Goal: Task Accomplishment & Management: Use online tool/utility

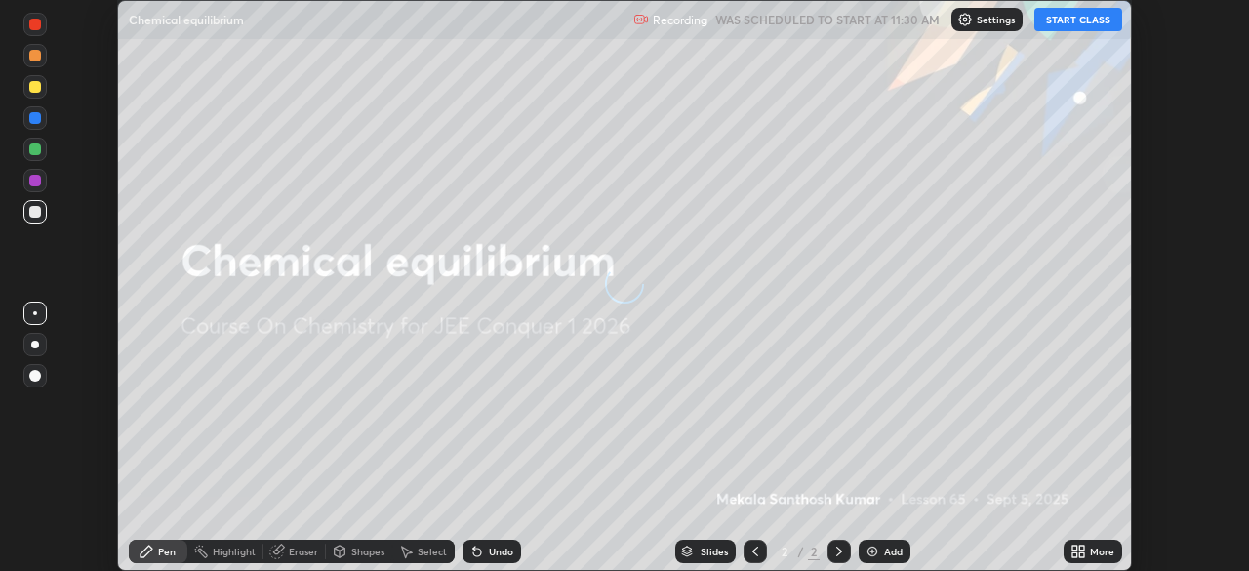
scroll to position [571, 1248]
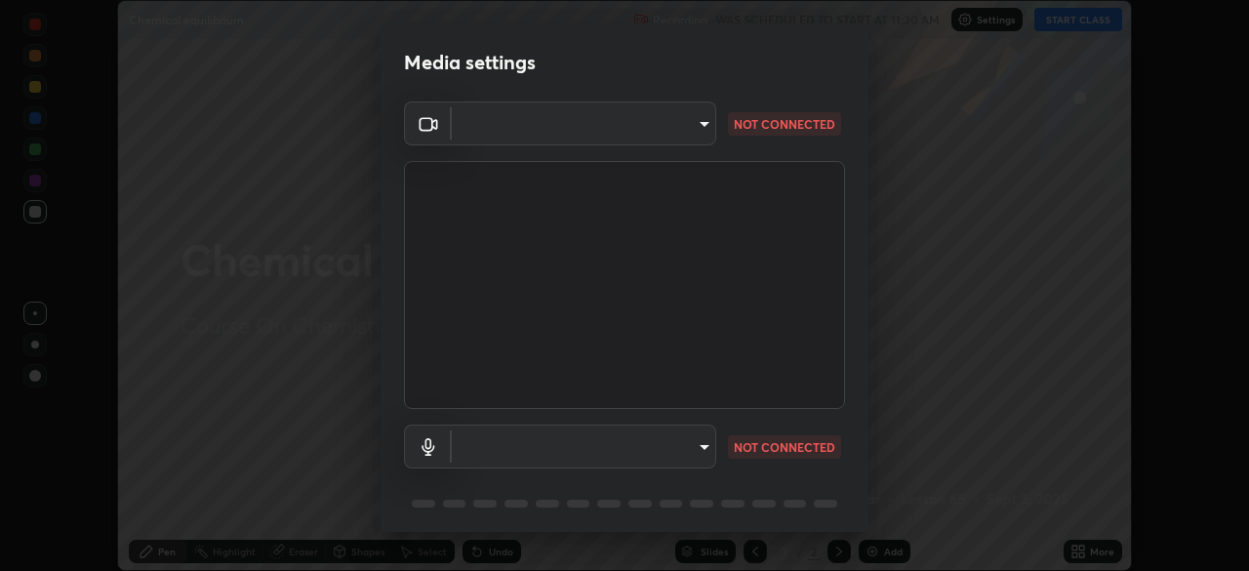
type input "50527fee232767433a6268031a92ed2c864fe79ca6b0d251abdcd02af7d04d94"
type input "default"
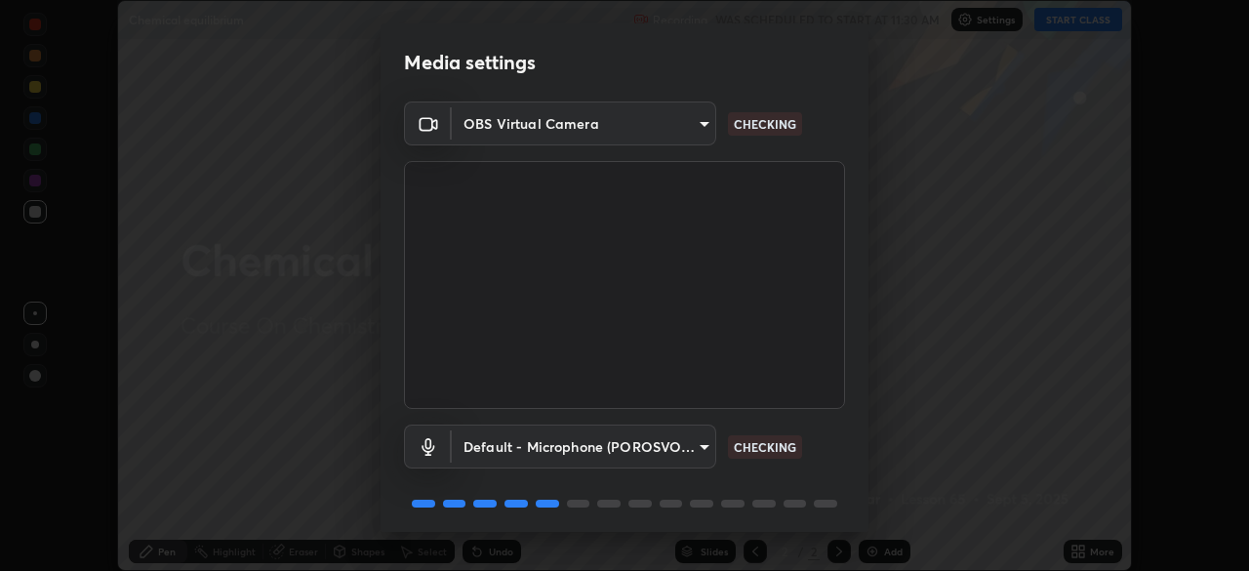
click at [676, 120] on body "Erase all Chemical equilibrium Recording WAS SCHEDULED TO START AT 11:30 AM Set…" at bounding box center [624, 285] width 1249 height 571
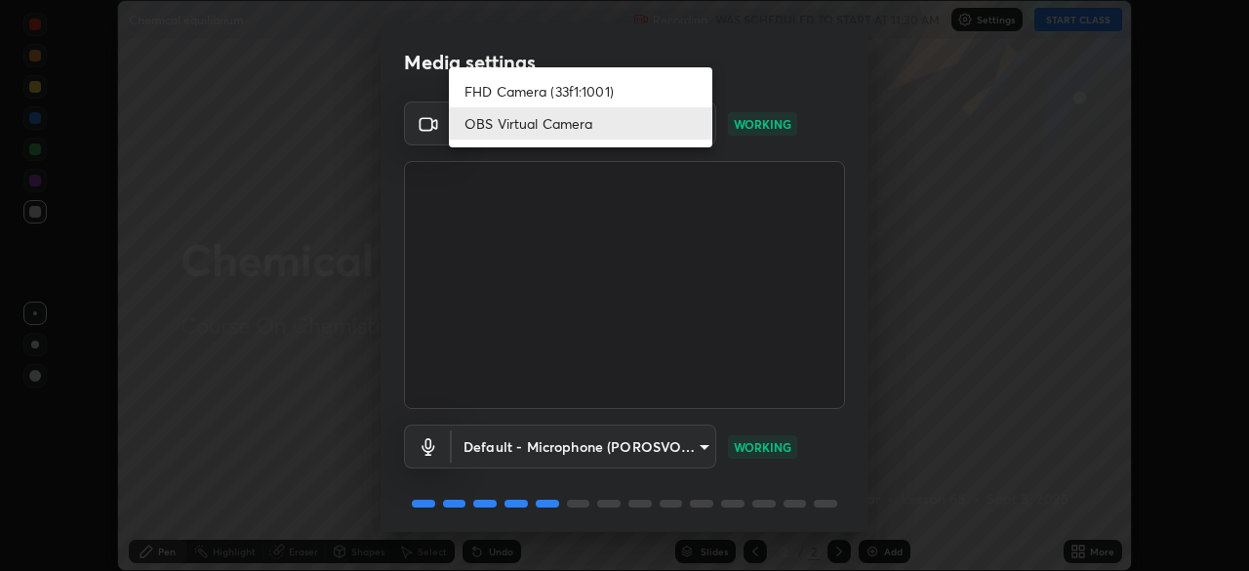
click at [550, 130] on li "OBS Virtual Camera" at bounding box center [581, 123] width 264 height 32
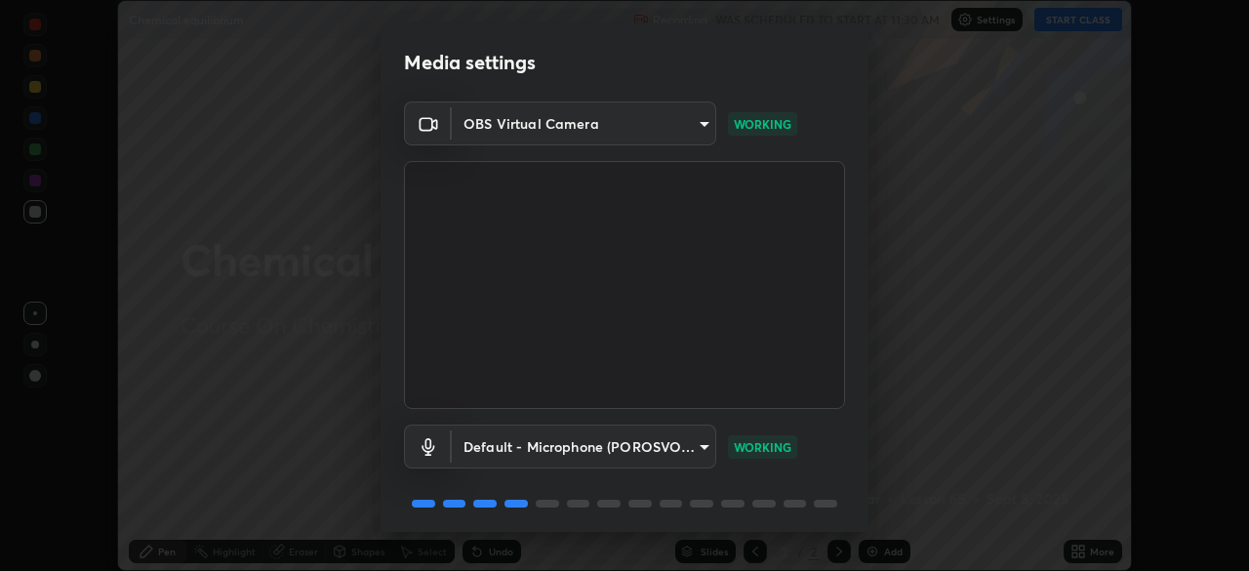
click at [601, 448] on body "Erase all Chemical equilibrium Recording WAS SCHEDULED TO START AT 11:30 AM Set…" at bounding box center [624, 285] width 1249 height 571
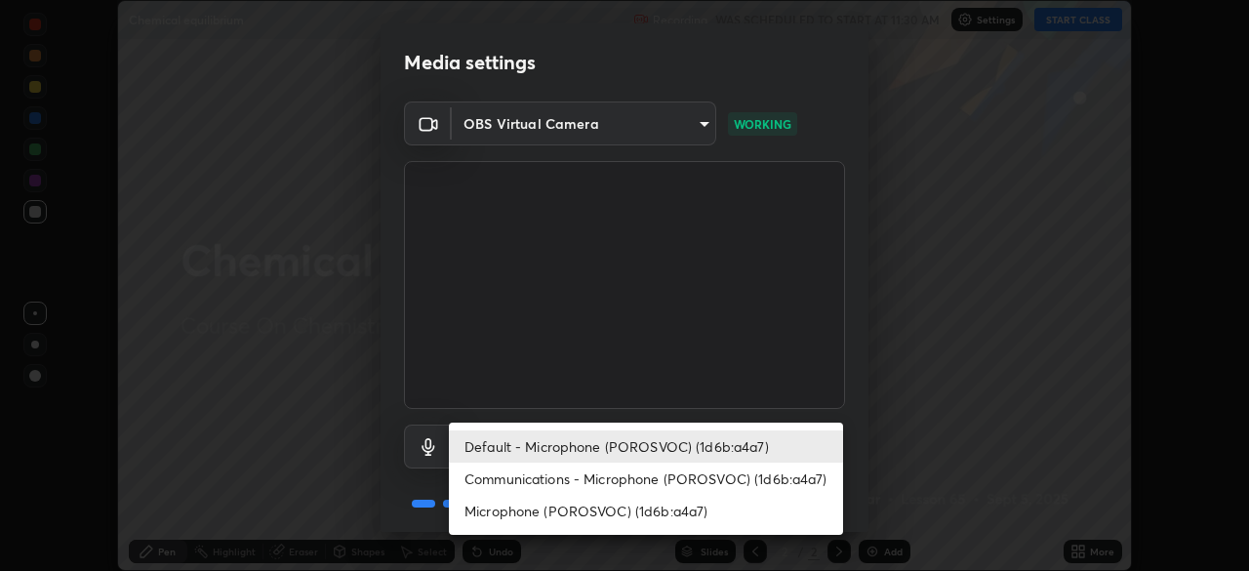
click at [660, 450] on li "Default - Microphone (POROSVOC) (1d6b:a4a7)" at bounding box center [646, 446] width 394 height 32
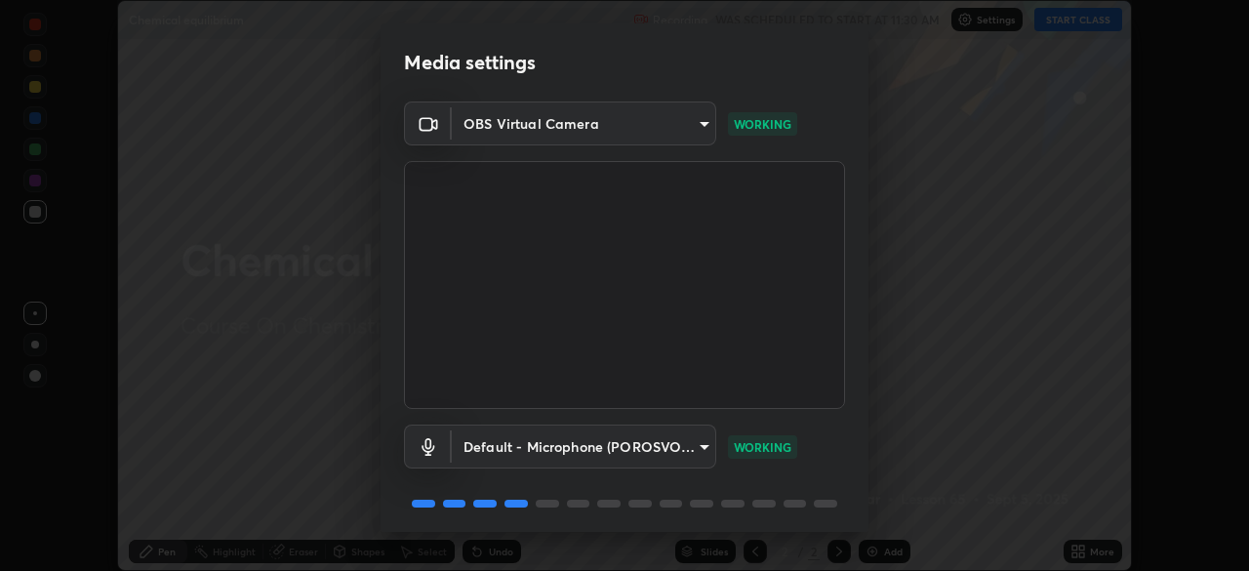
scroll to position [69, 0]
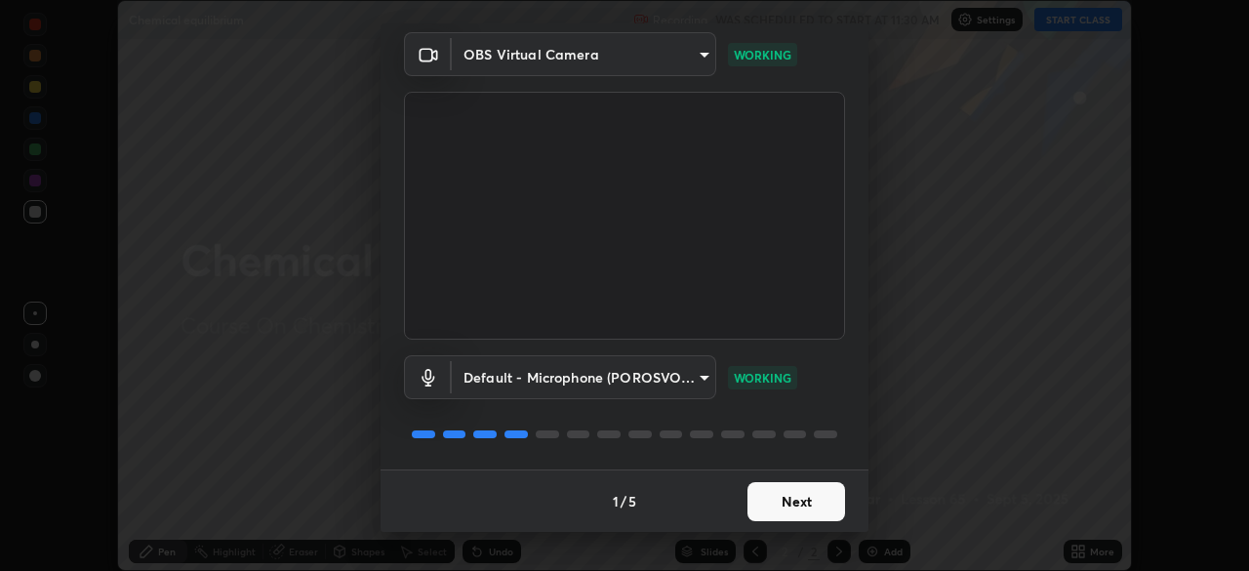
click at [789, 501] on button "Next" at bounding box center [797, 501] width 98 height 39
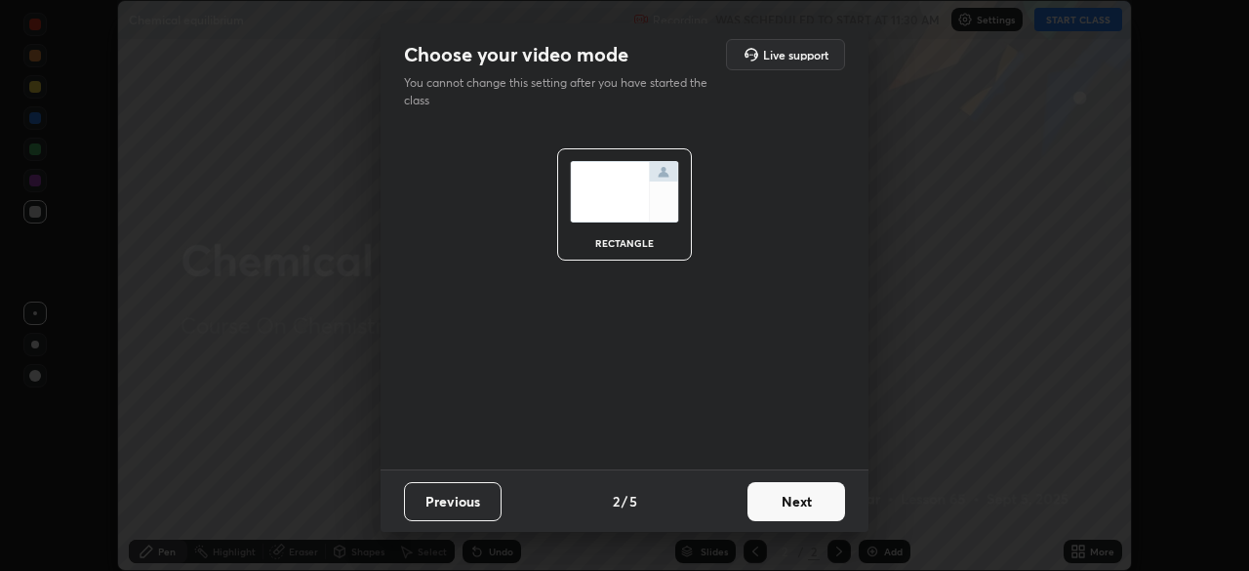
click at [784, 506] on button "Next" at bounding box center [797, 501] width 98 height 39
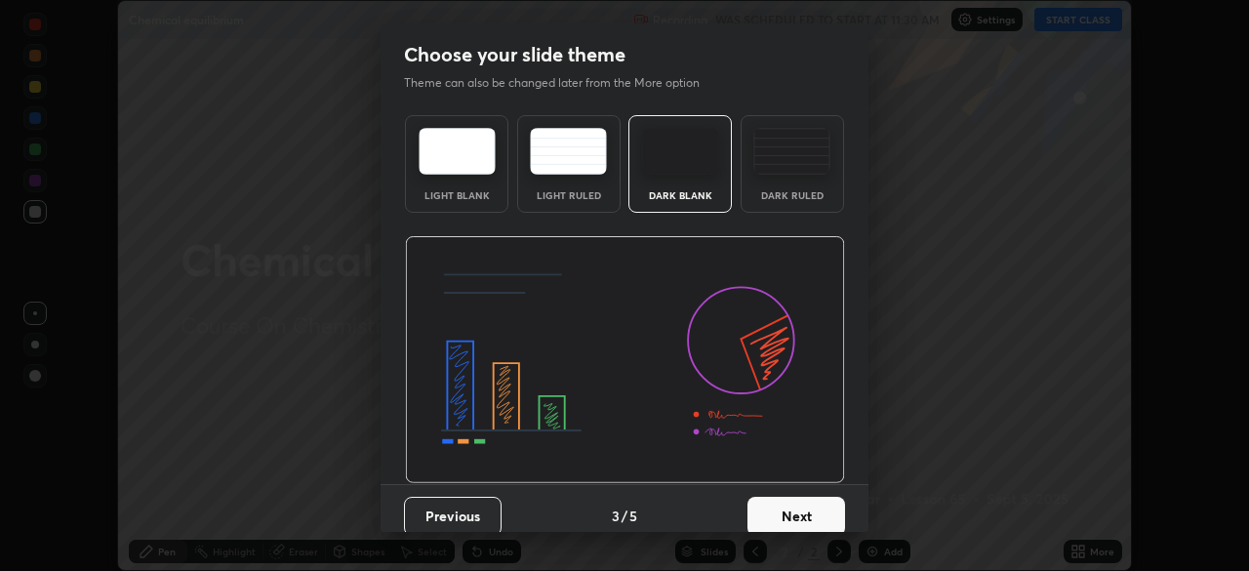
click at [780, 501] on button "Next" at bounding box center [797, 516] width 98 height 39
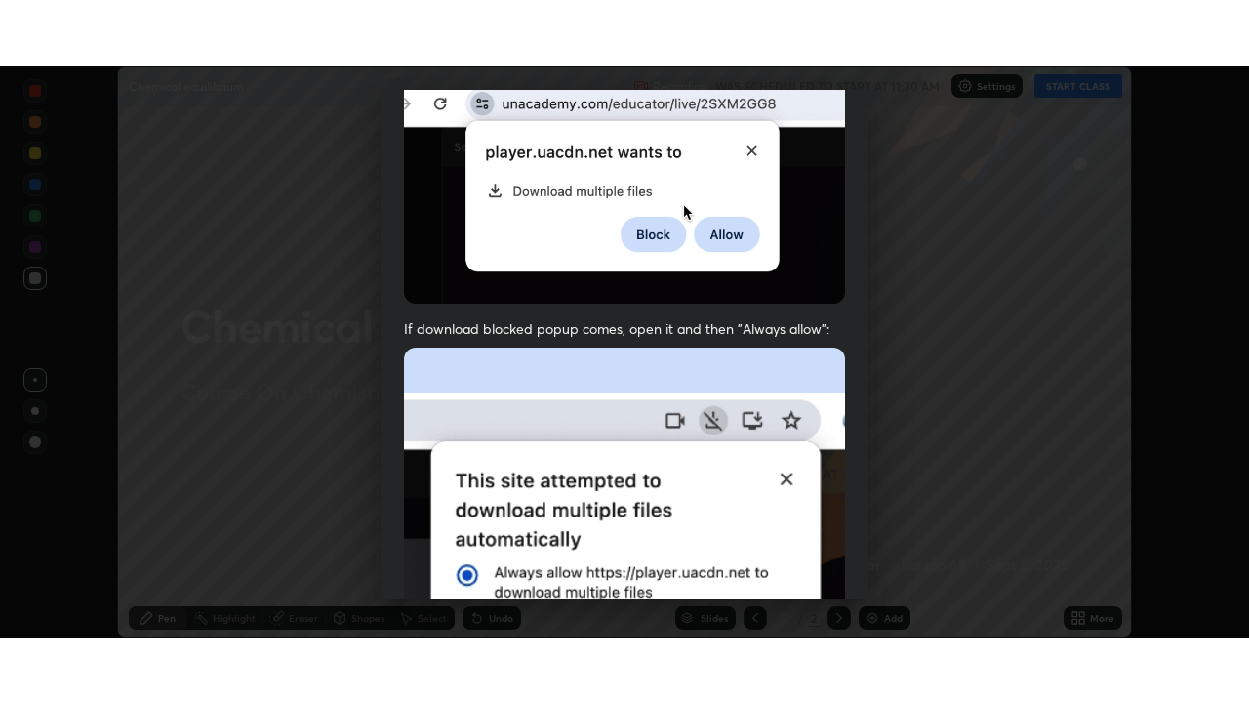
scroll to position [468, 0]
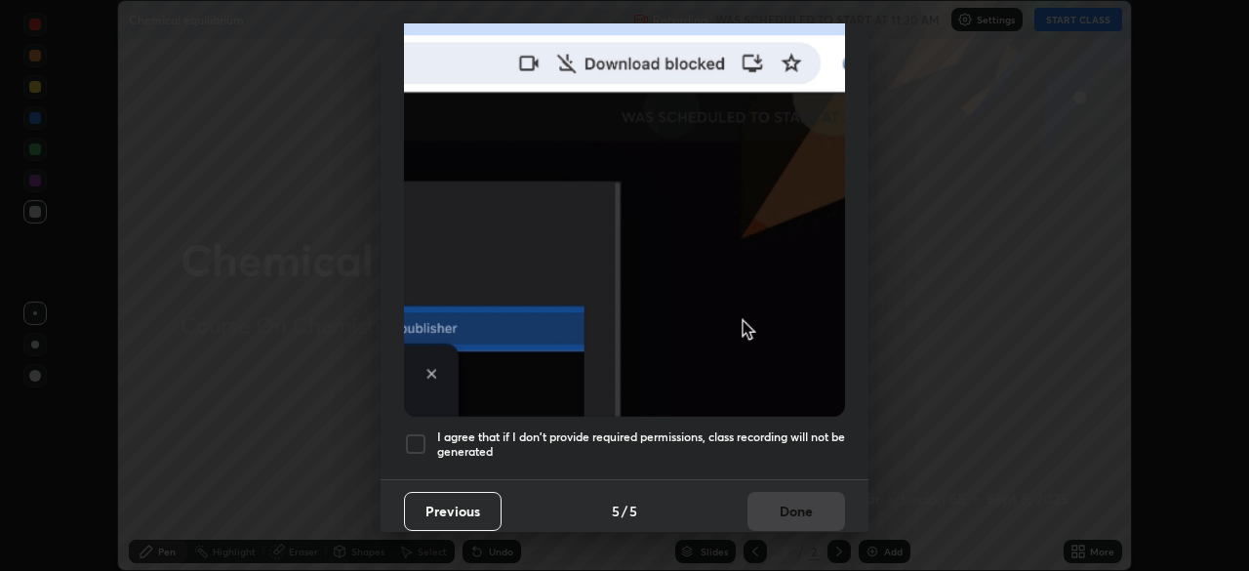
click at [418, 432] on div at bounding box center [415, 443] width 23 height 23
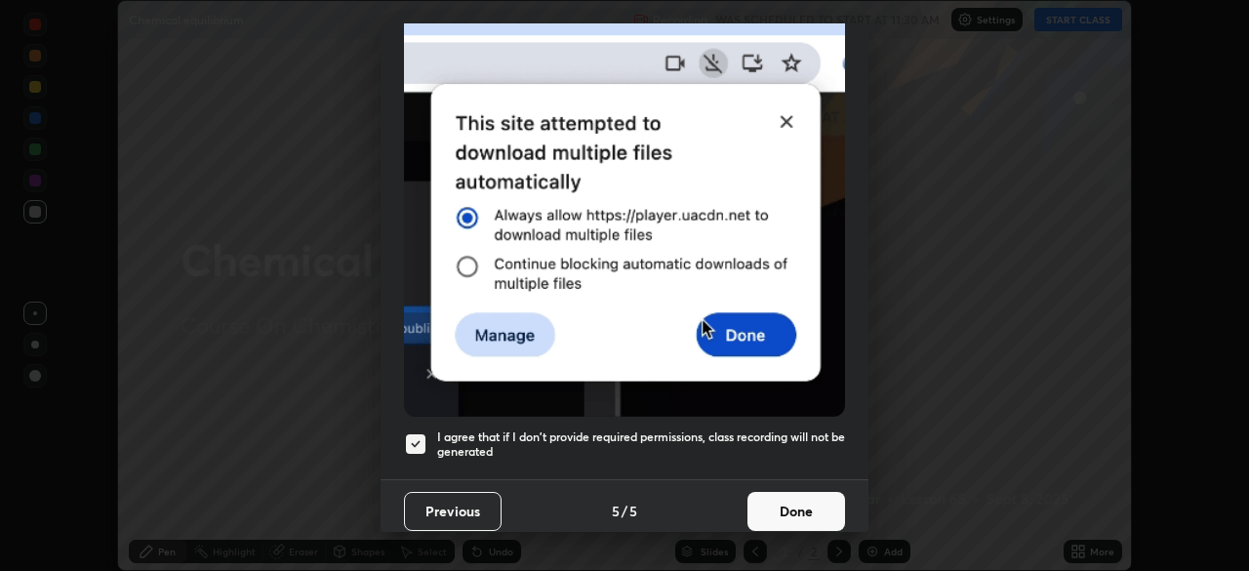
click at [785, 499] on button "Done" at bounding box center [797, 511] width 98 height 39
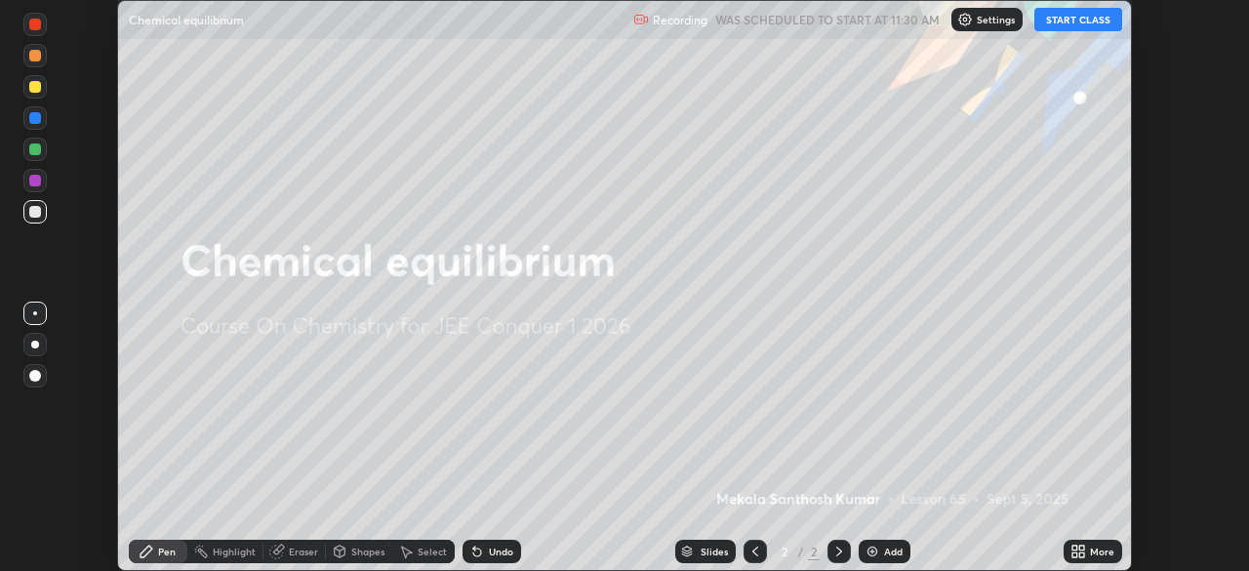
click at [1096, 548] on div "More" at bounding box center [1102, 552] width 24 height 10
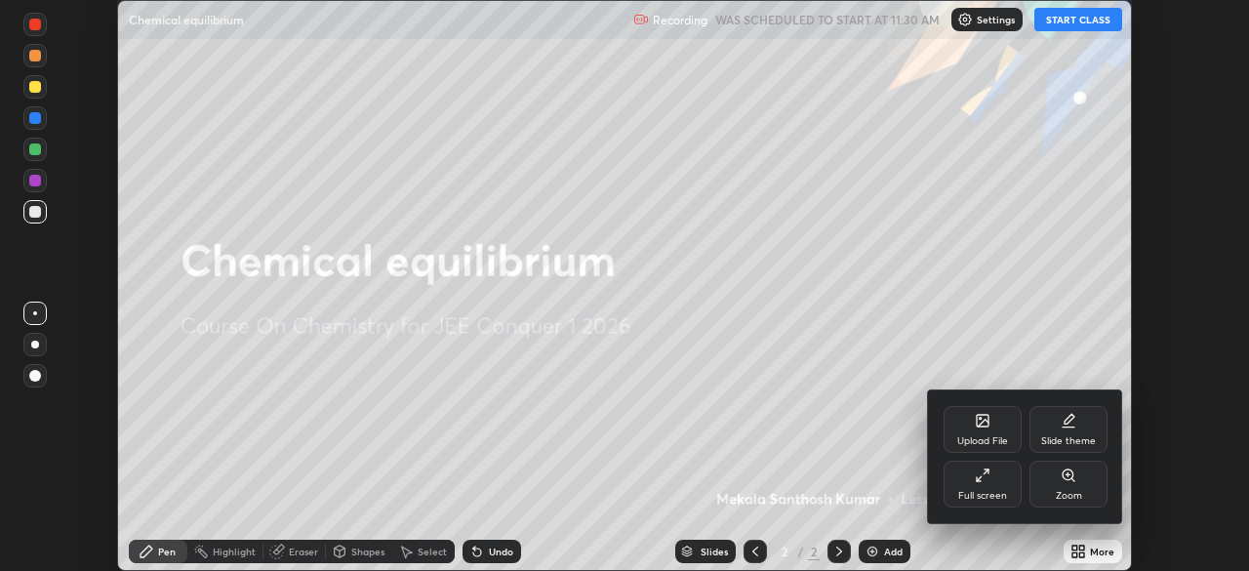
click at [984, 489] on div "Full screen" at bounding box center [983, 484] width 78 height 47
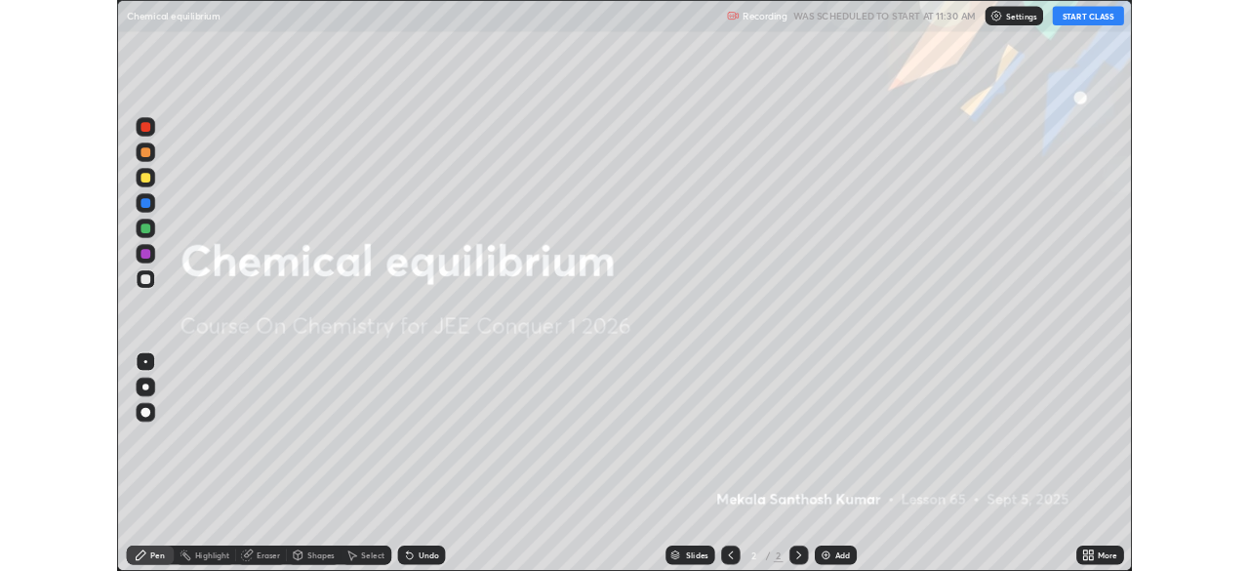
scroll to position [703, 1249]
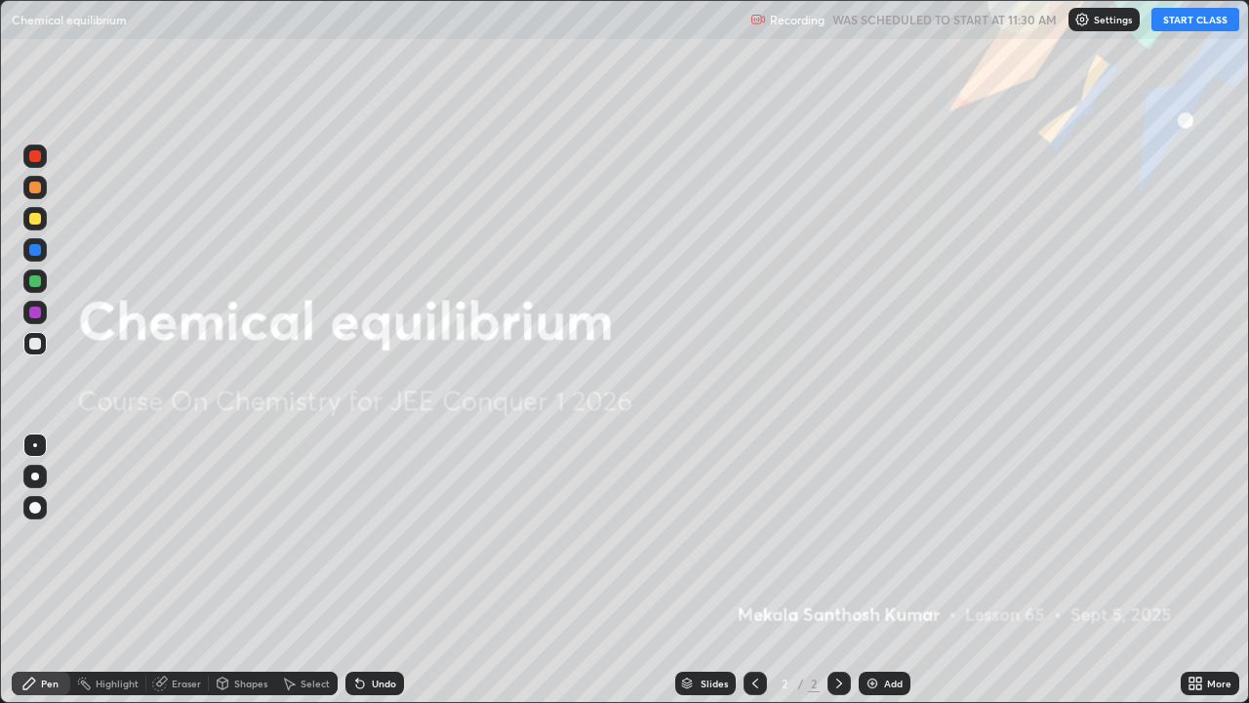
click at [1203, 21] on button "START CLASS" at bounding box center [1196, 19] width 88 height 23
click at [1215, 570] on div "More" at bounding box center [1219, 683] width 24 height 10
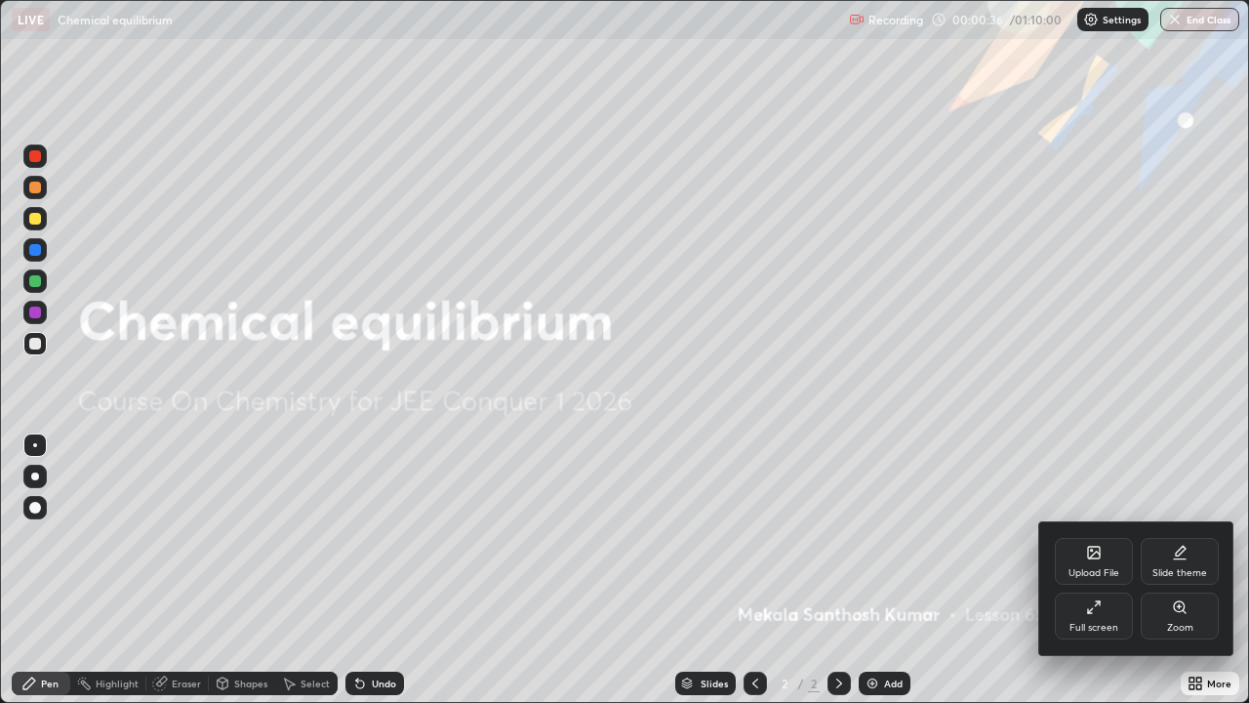
click at [1095, 570] on div "Full screen" at bounding box center [1094, 628] width 49 height 10
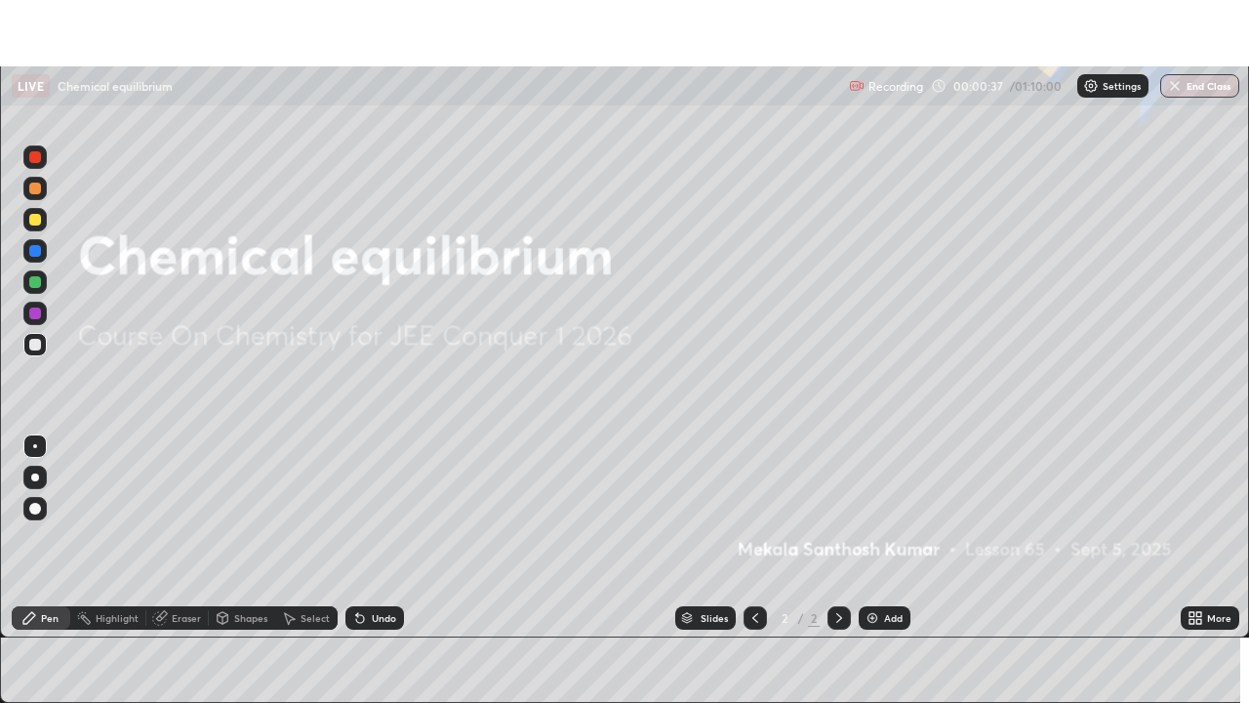
scroll to position [97035, 96356]
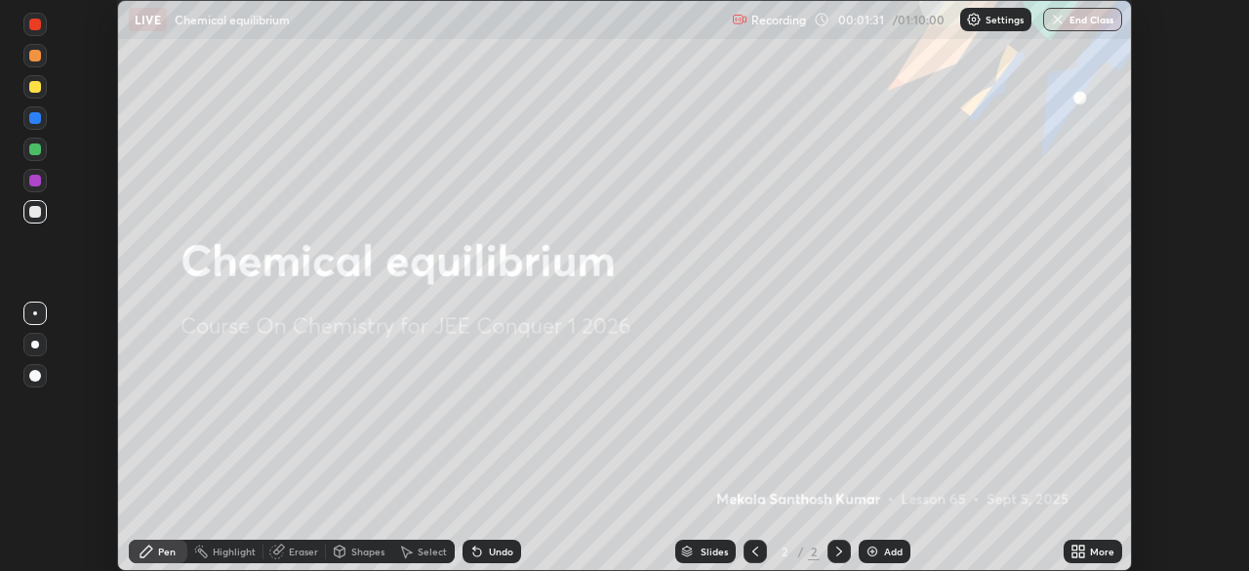
click at [1099, 551] on div "More" at bounding box center [1102, 552] width 24 height 10
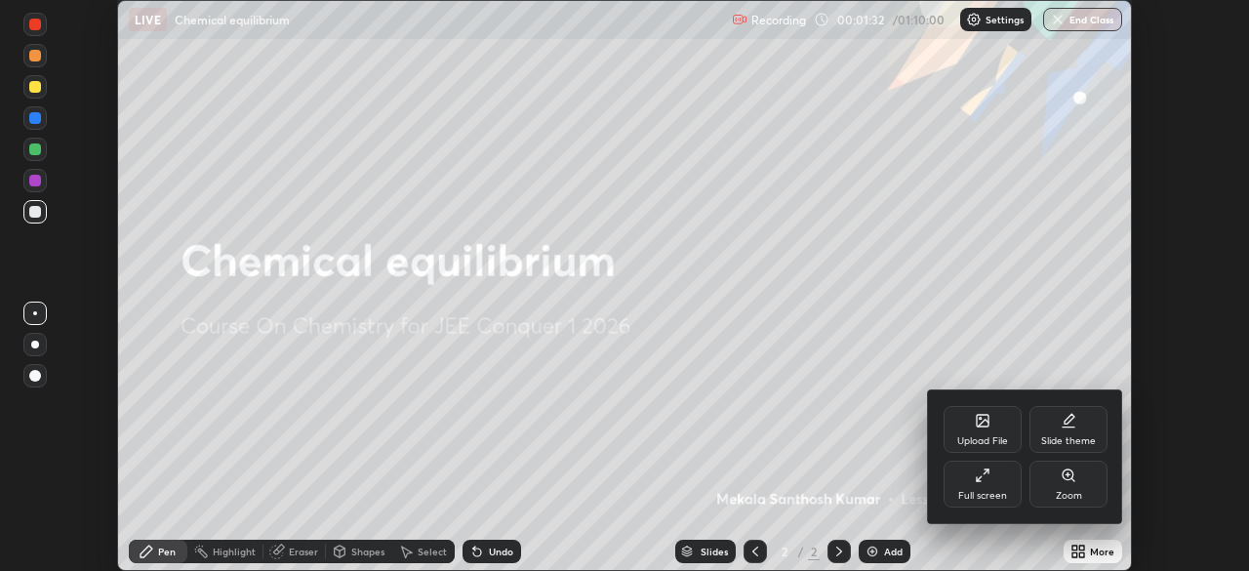
click at [992, 488] on div "Full screen" at bounding box center [983, 484] width 78 height 47
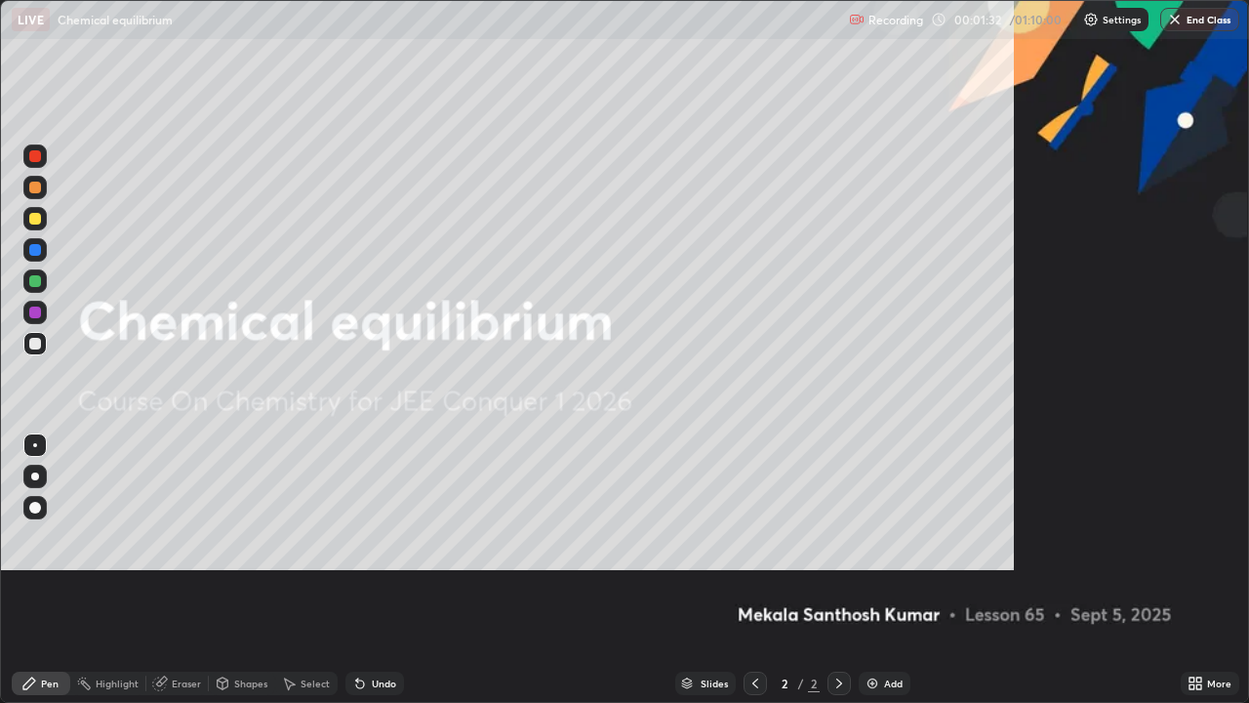
scroll to position [703, 1249]
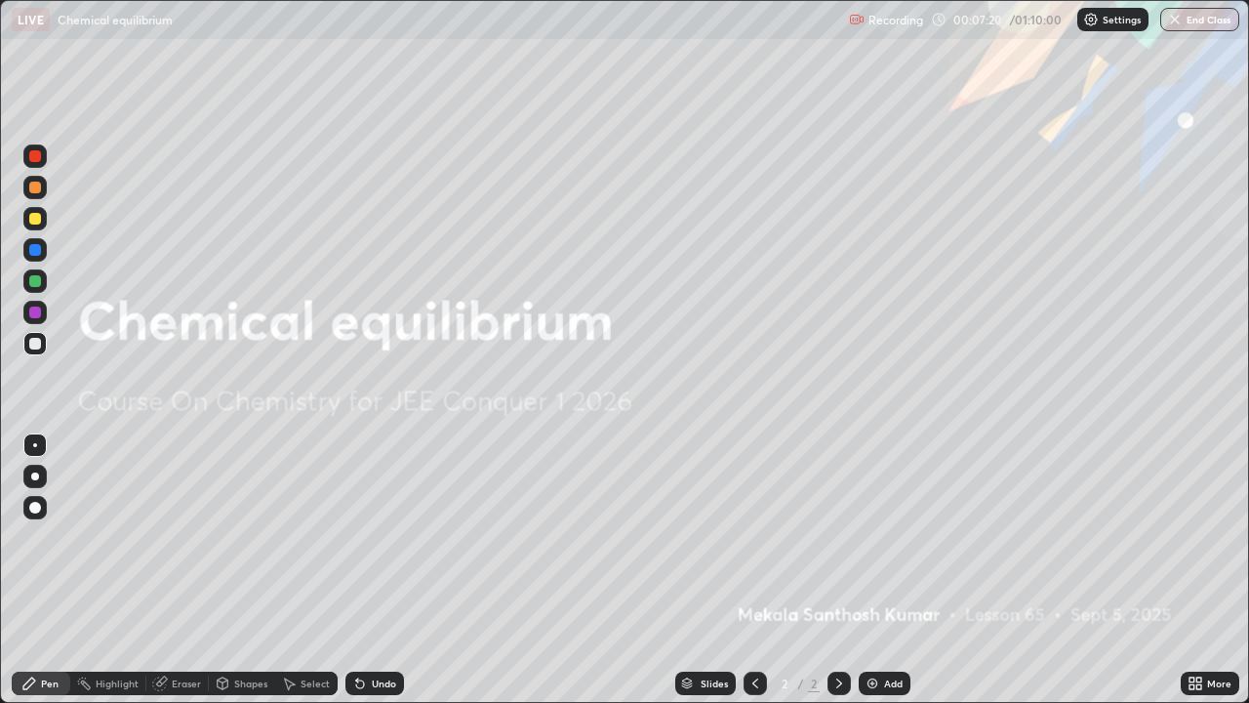
click at [872, 570] on img at bounding box center [873, 683] width 16 height 16
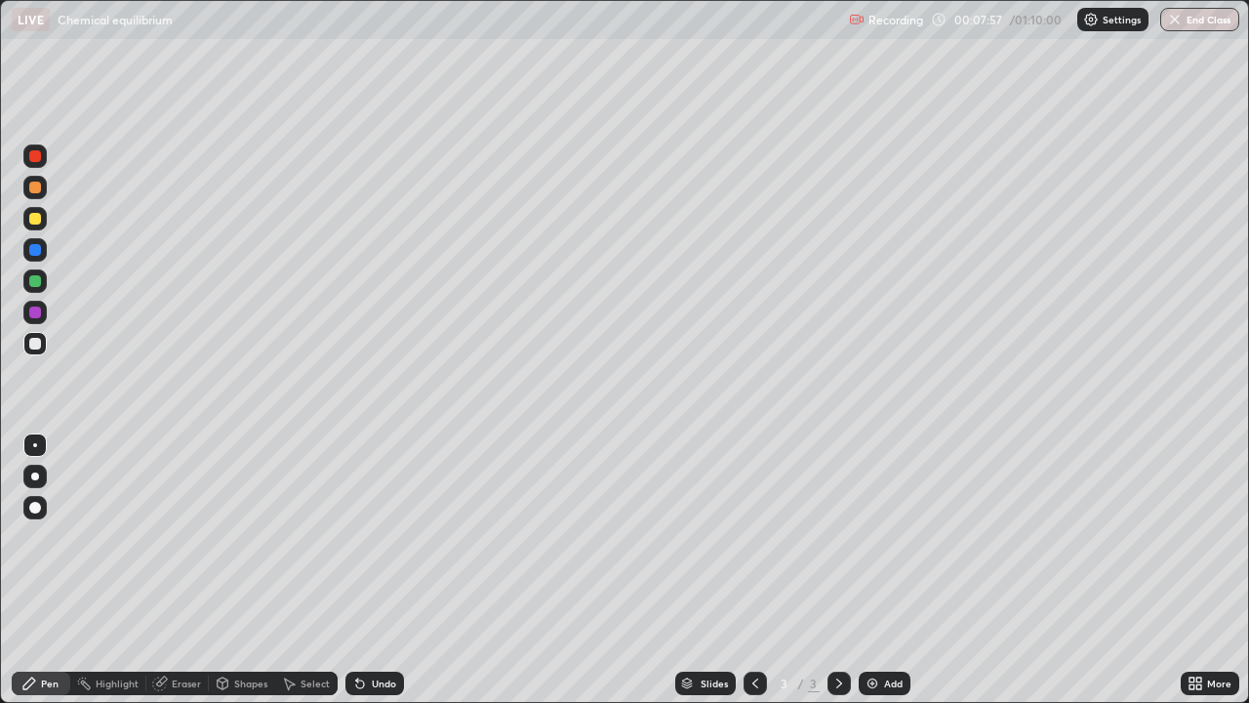
click at [46, 244] on div at bounding box center [34, 249] width 23 height 23
click at [39, 340] on div at bounding box center [35, 344] width 12 height 12
click at [873, 570] on img at bounding box center [873, 683] width 16 height 16
click at [35, 188] on div at bounding box center [35, 188] width 12 height 12
click at [306, 570] on div "Select" at bounding box center [315, 683] width 29 height 10
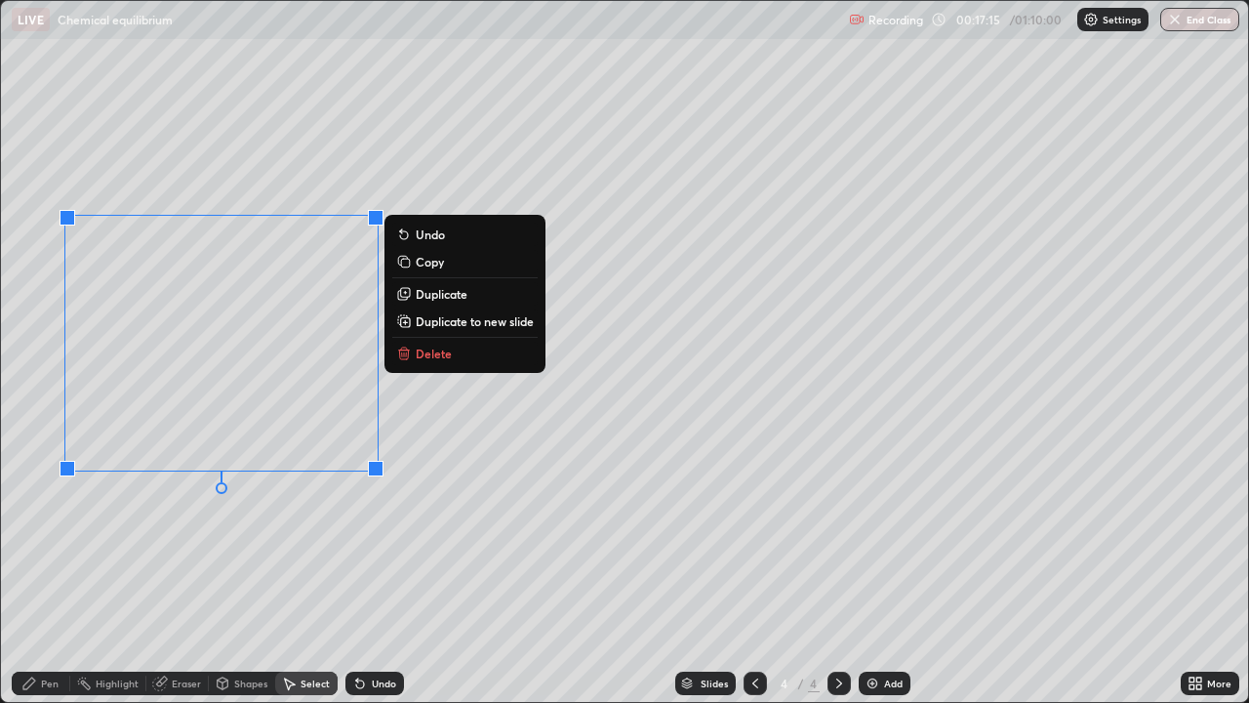
click at [593, 458] on div "0 ° Undo Copy Duplicate Duplicate to new slide Delete" at bounding box center [624, 351] width 1247 height 701
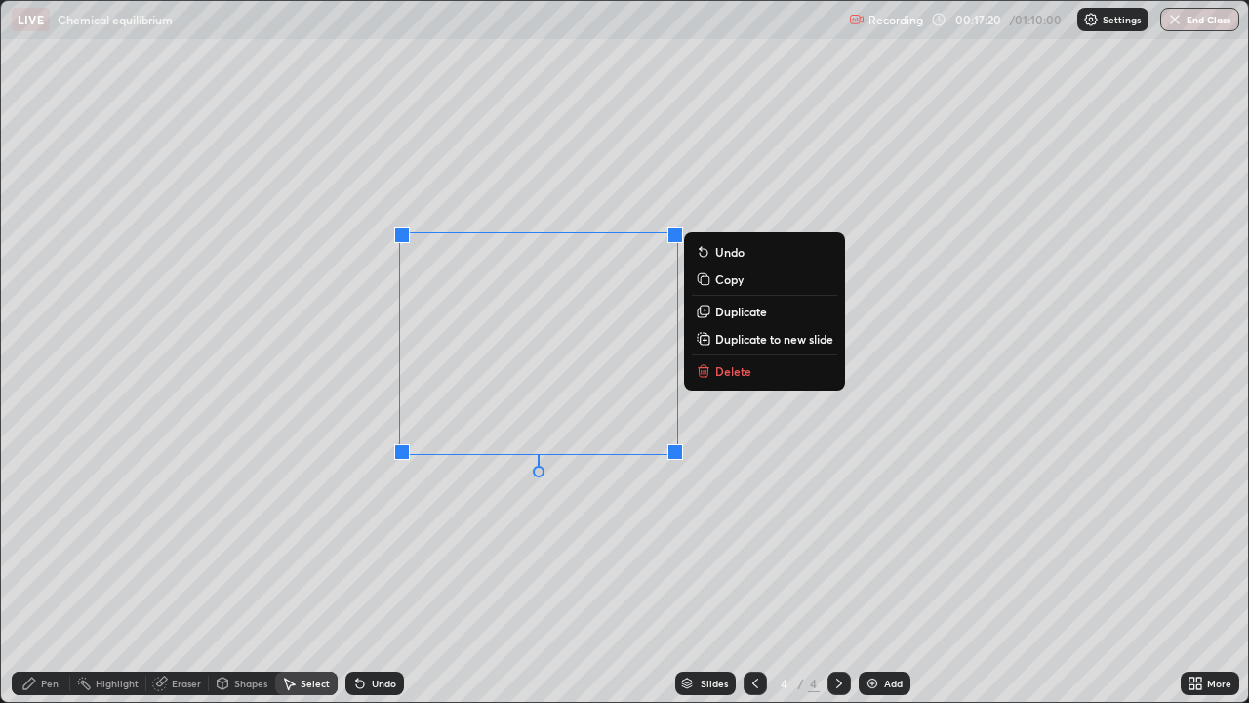
click at [389, 547] on div "0 ° Undo Copy Duplicate Duplicate to new slide Delete" at bounding box center [624, 351] width 1247 height 701
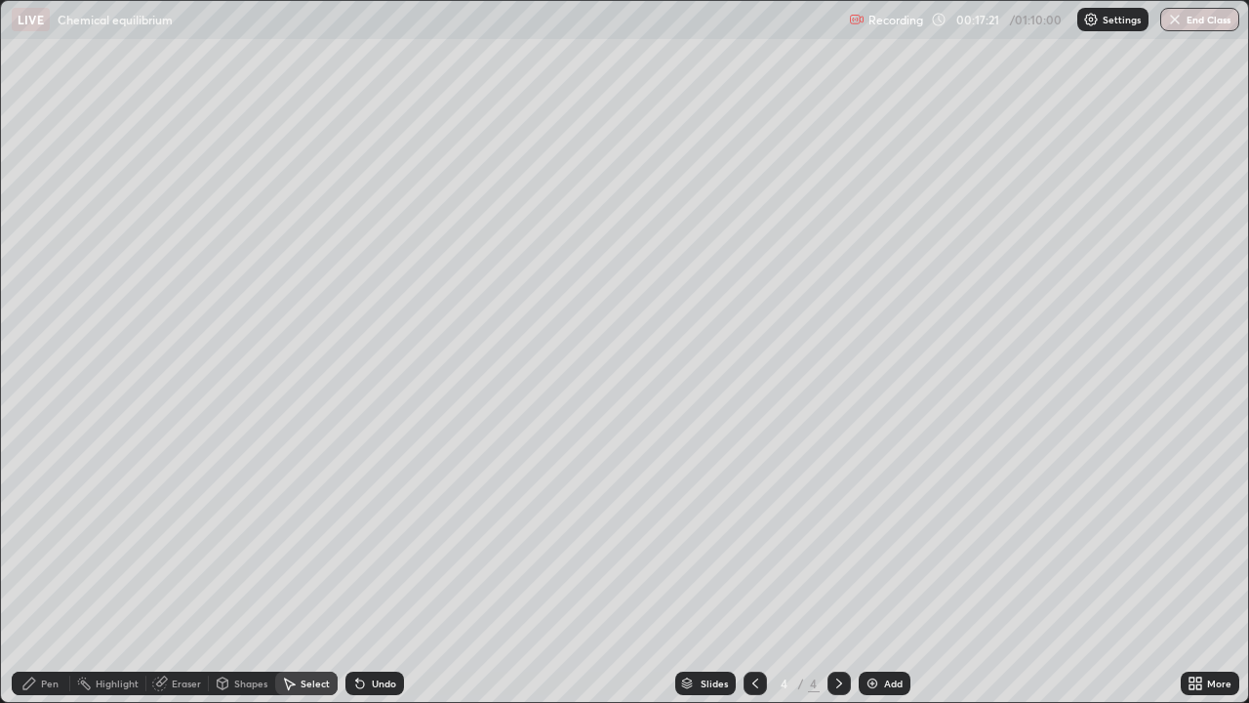
click at [58, 570] on div "Pen" at bounding box center [50, 683] width 18 height 10
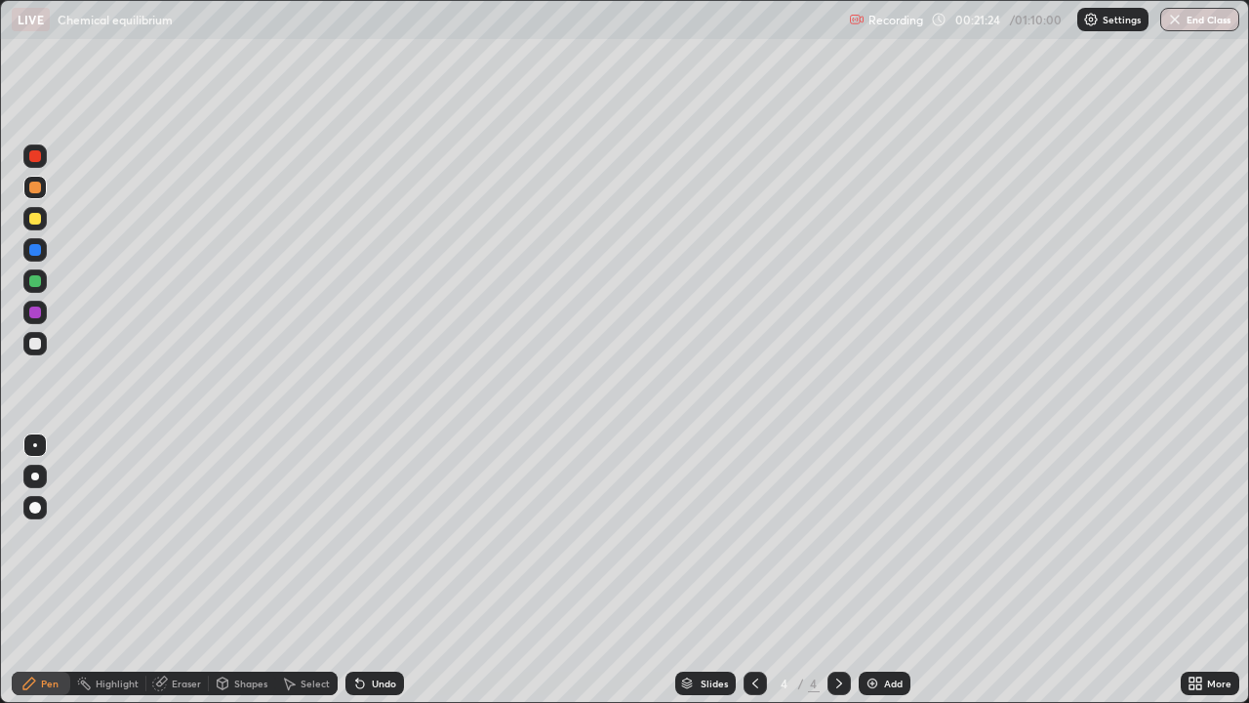
click at [898, 570] on div "Add" at bounding box center [893, 683] width 19 height 10
click at [45, 341] on div at bounding box center [34, 343] width 23 height 23
click at [872, 570] on div "Add" at bounding box center [885, 683] width 52 height 23
click at [33, 282] on div at bounding box center [35, 281] width 12 height 12
click at [871, 570] on img at bounding box center [873, 683] width 16 height 16
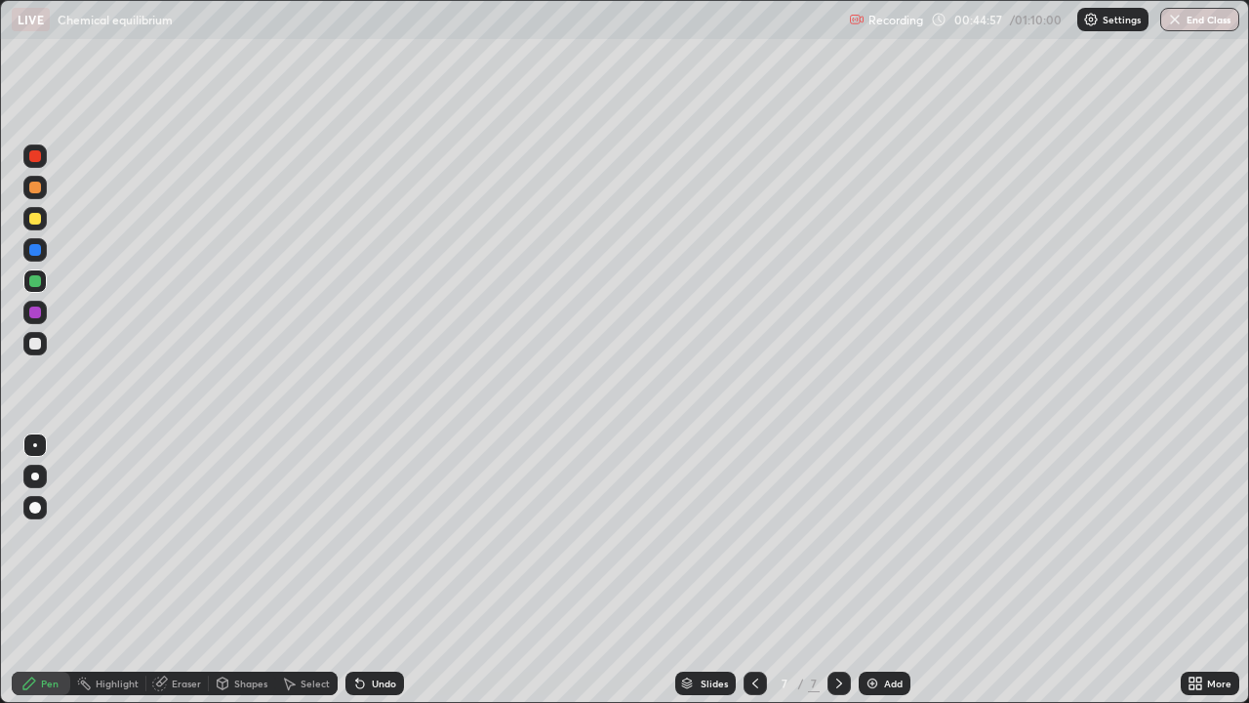
click at [36, 223] on div at bounding box center [35, 219] width 12 height 12
click at [32, 348] on div at bounding box center [35, 344] width 12 height 12
click at [889, 570] on div "Add" at bounding box center [893, 683] width 19 height 10
click at [36, 189] on div at bounding box center [35, 188] width 12 height 12
click at [188, 570] on div "Eraser" at bounding box center [186, 683] width 29 height 10
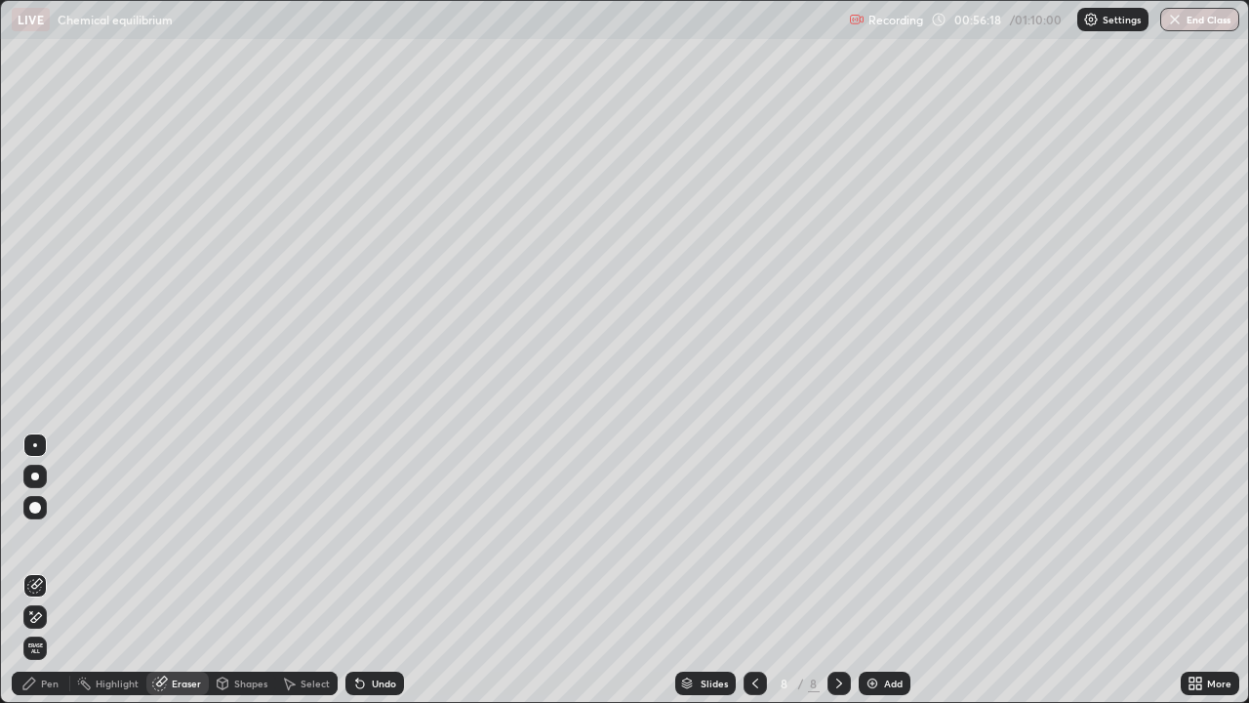
click at [59, 570] on div "Pen" at bounding box center [41, 683] width 59 height 23
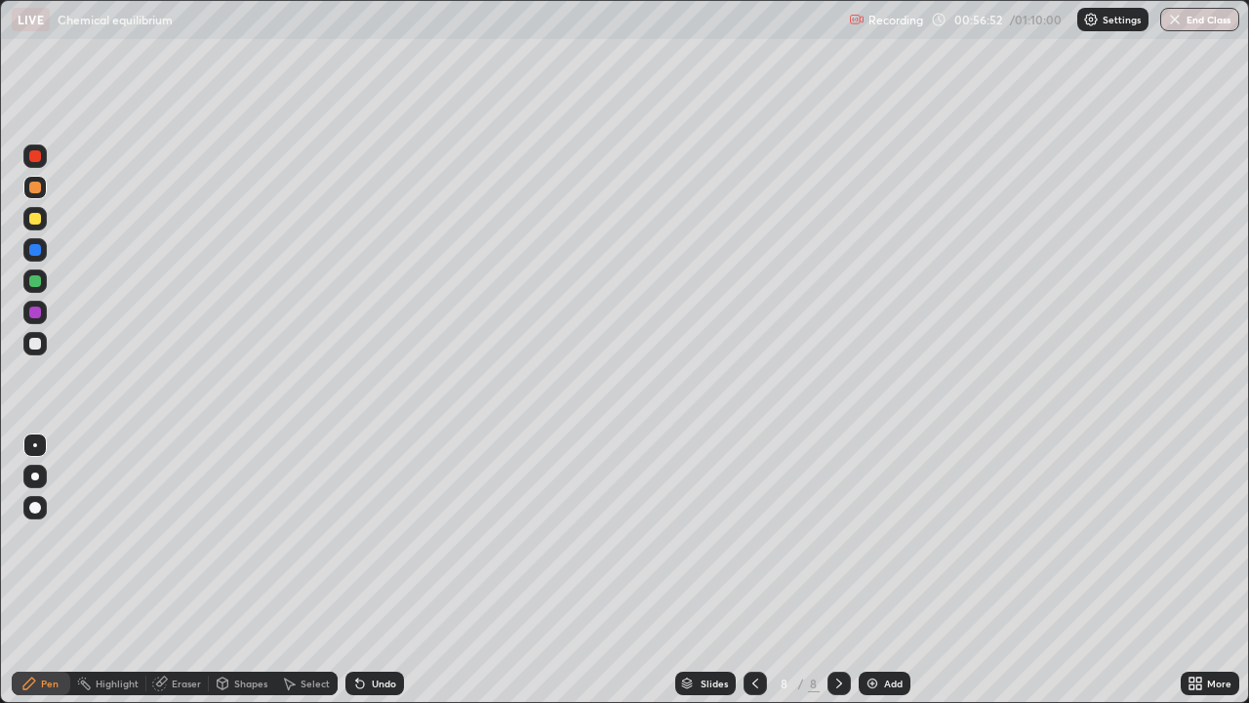
click at [174, 570] on div "Eraser" at bounding box center [186, 683] width 29 height 10
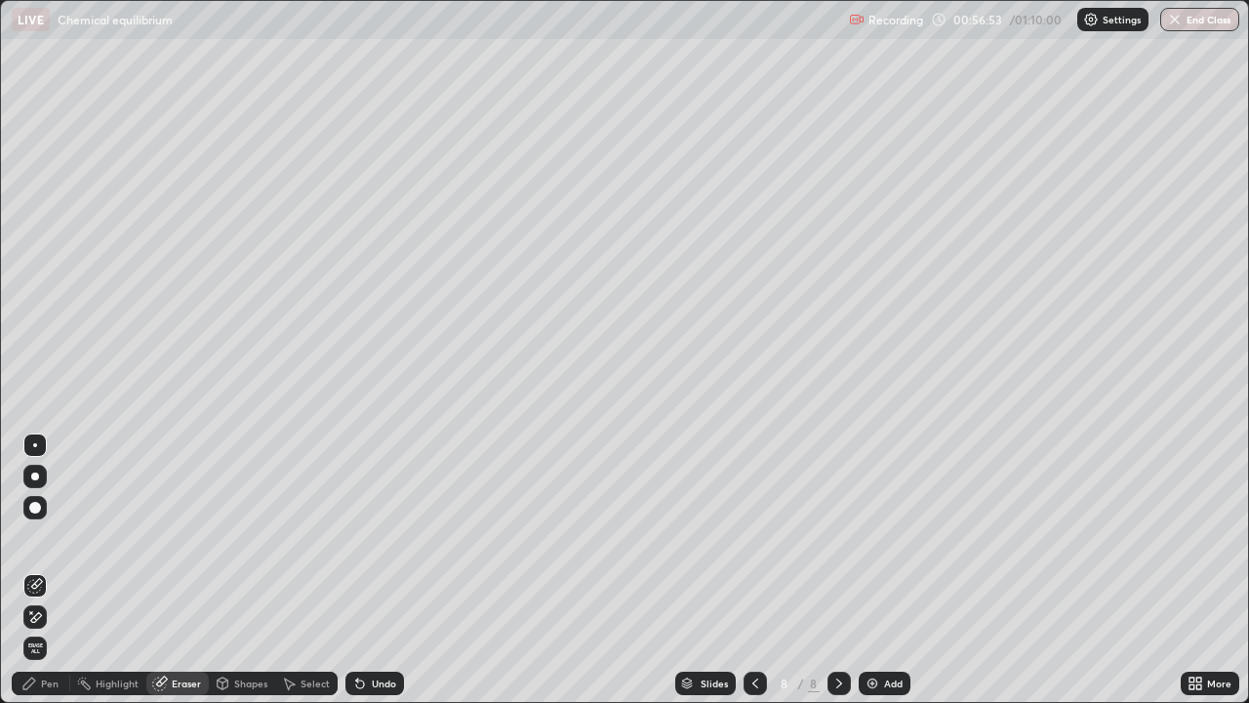
click at [38, 570] on div "Pen" at bounding box center [41, 683] width 59 height 23
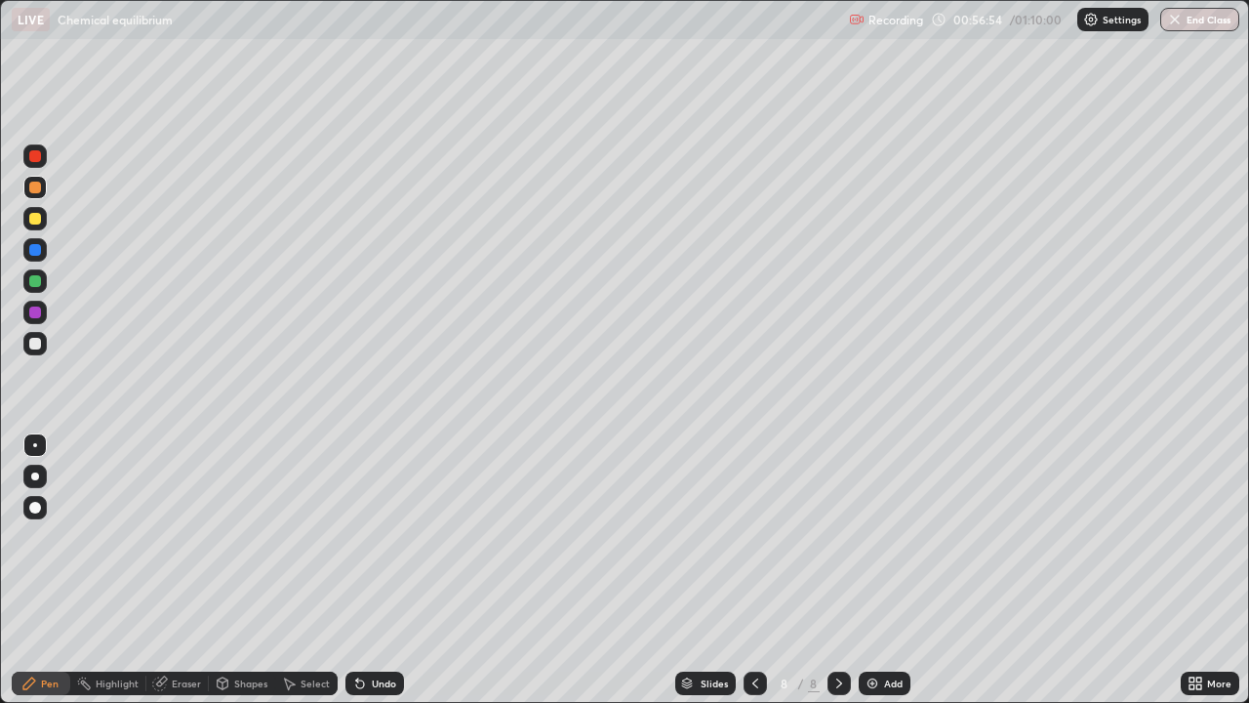
click at [38, 345] on div at bounding box center [35, 344] width 12 height 12
click at [883, 570] on div "Add" at bounding box center [885, 683] width 52 height 23
click at [35, 220] on div at bounding box center [35, 219] width 12 height 12
click at [886, 570] on div "Add" at bounding box center [893, 683] width 19 height 10
click at [35, 188] on div at bounding box center [35, 188] width 12 height 12
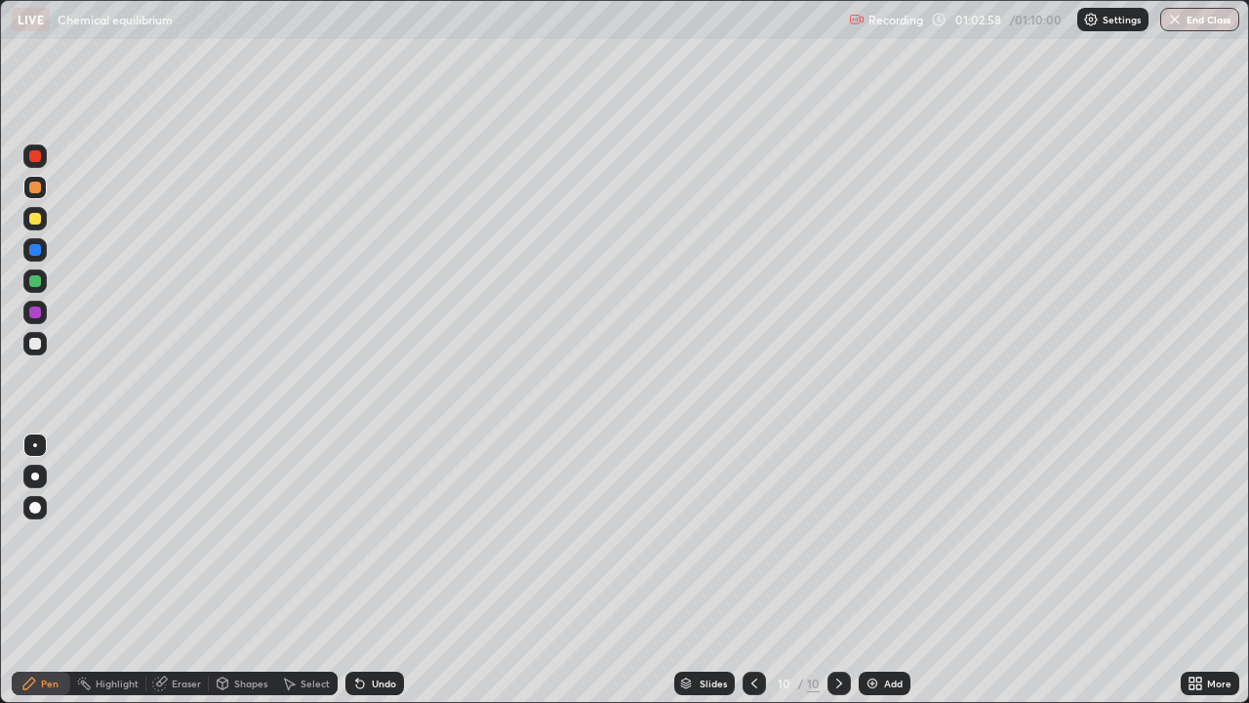
click at [357, 570] on icon at bounding box center [360, 684] width 8 height 8
click at [360, 570] on icon at bounding box center [360, 684] width 8 height 8
click at [363, 570] on icon at bounding box center [360, 683] width 16 height 16
click at [359, 570] on icon at bounding box center [360, 683] width 16 height 16
click at [359, 570] on icon at bounding box center [360, 684] width 8 height 8
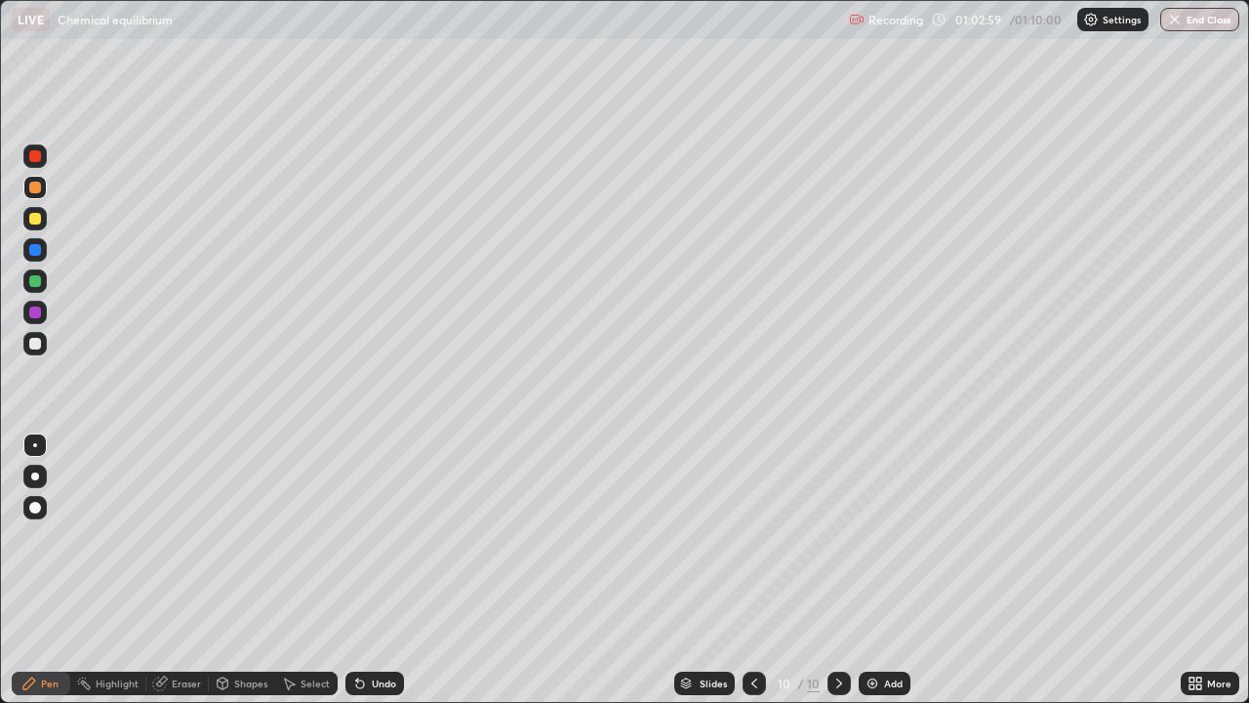
click at [356, 570] on icon at bounding box center [360, 684] width 8 height 8
click at [358, 570] on icon at bounding box center [360, 684] width 8 height 8
click at [14, 570] on div "Erase all" at bounding box center [35, 351] width 47 height 625
click at [40, 346] on div at bounding box center [35, 344] width 12 height 12
click at [171, 570] on div "Eraser" at bounding box center [177, 683] width 62 height 23
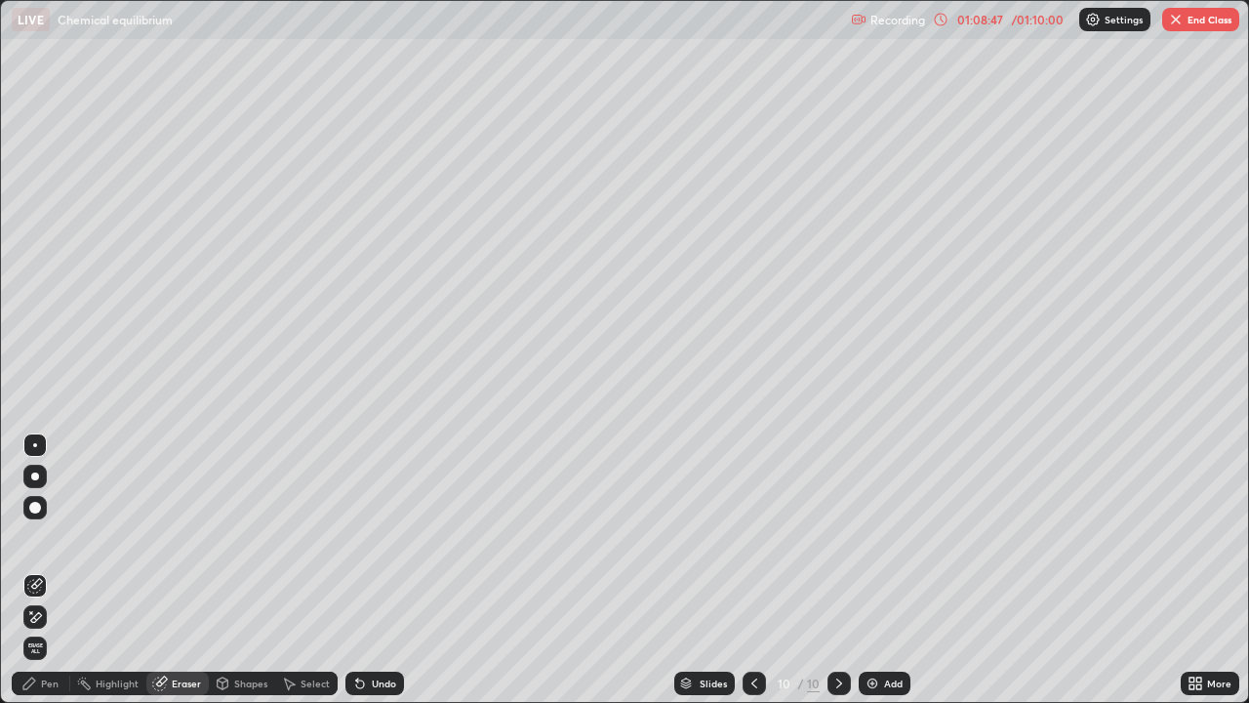
click at [54, 570] on div "Pen" at bounding box center [50, 683] width 18 height 10
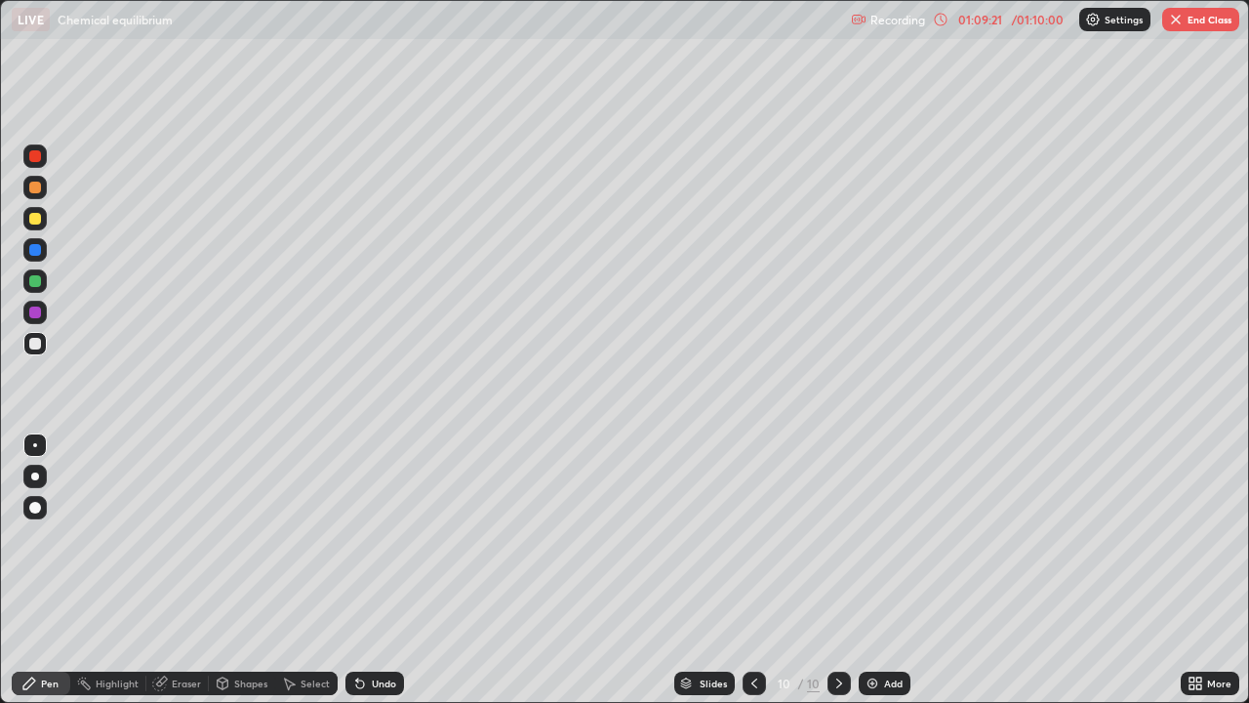
click at [1222, 570] on div "More" at bounding box center [1210, 683] width 59 height 39
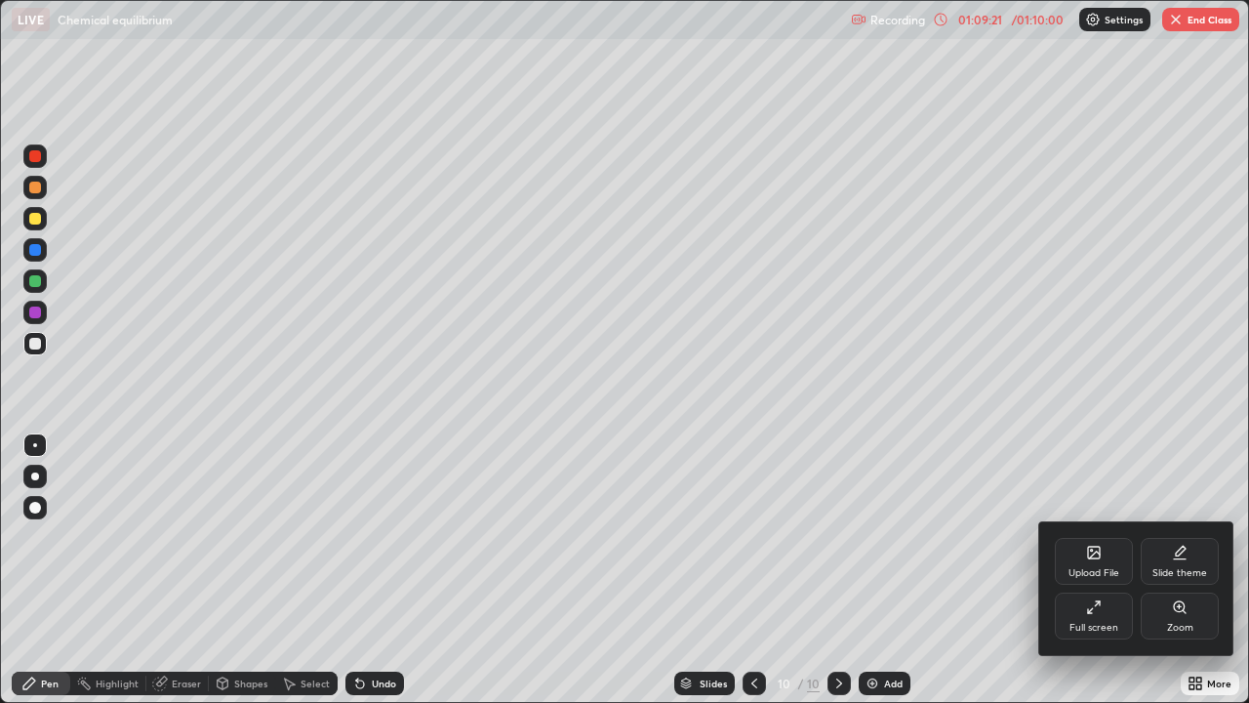
click at [1230, 570] on div "Upload File Slide theme Full screen Zoom" at bounding box center [1136, 588] width 195 height 135
click at [1204, 570] on div at bounding box center [624, 351] width 1249 height 703
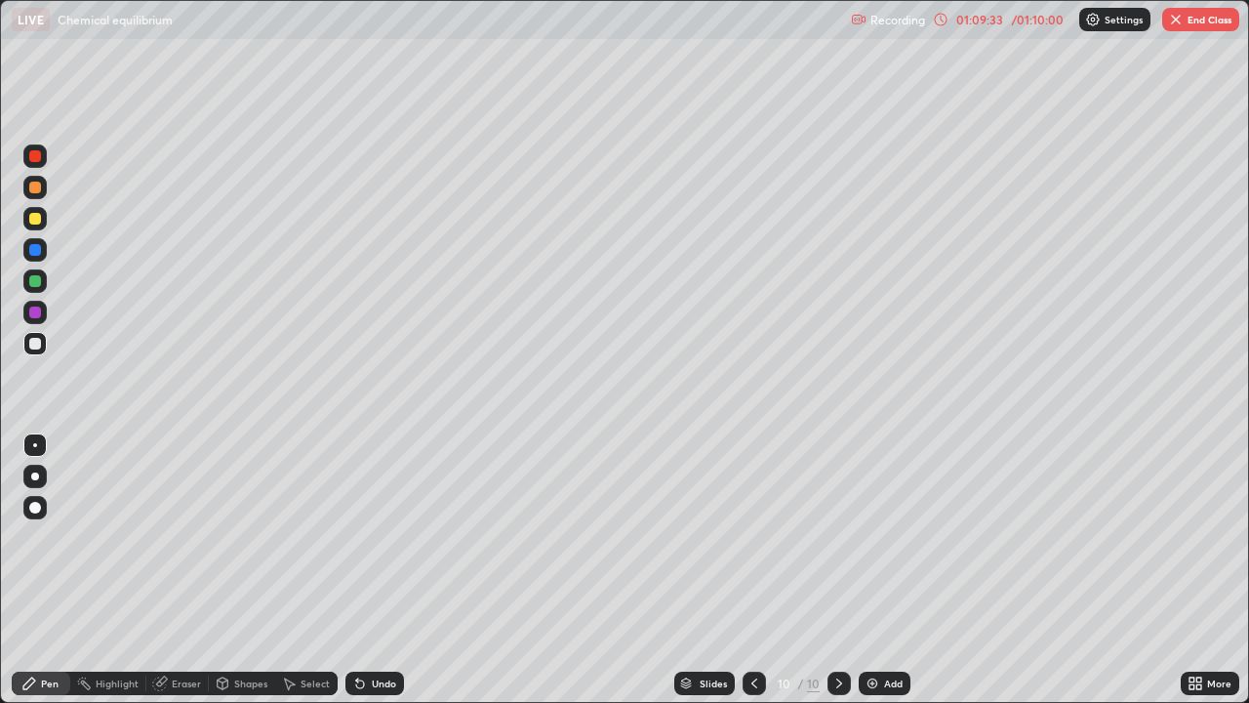
click at [869, 570] on img at bounding box center [873, 683] width 16 height 16
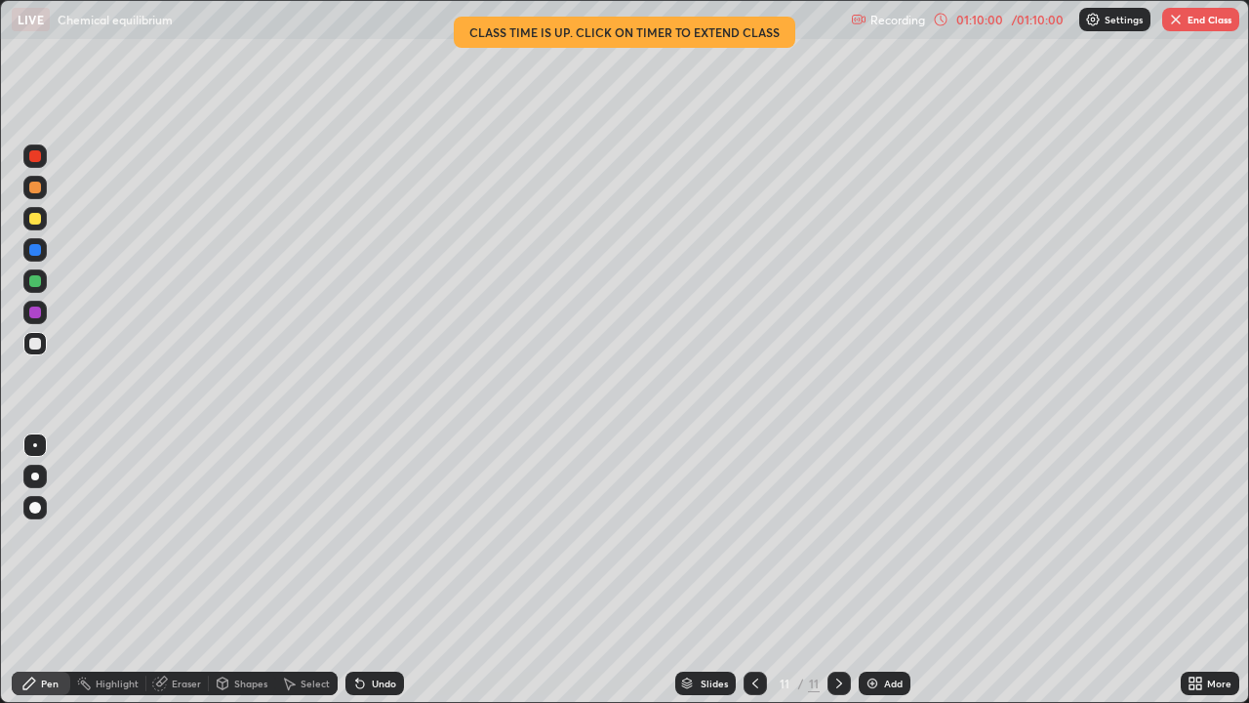
click at [372, 570] on div "Undo" at bounding box center [384, 683] width 24 height 10
click at [365, 570] on div "Undo" at bounding box center [375, 683] width 59 height 23
click at [358, 570] on icon at bounding box center [360, 684] width 8 height 8
click at [356, 570] on icon at bounding box center [360, 684] width 8 height 8
click at [754, 570] on icon at bounding box center [756, 683] width 16 height 16
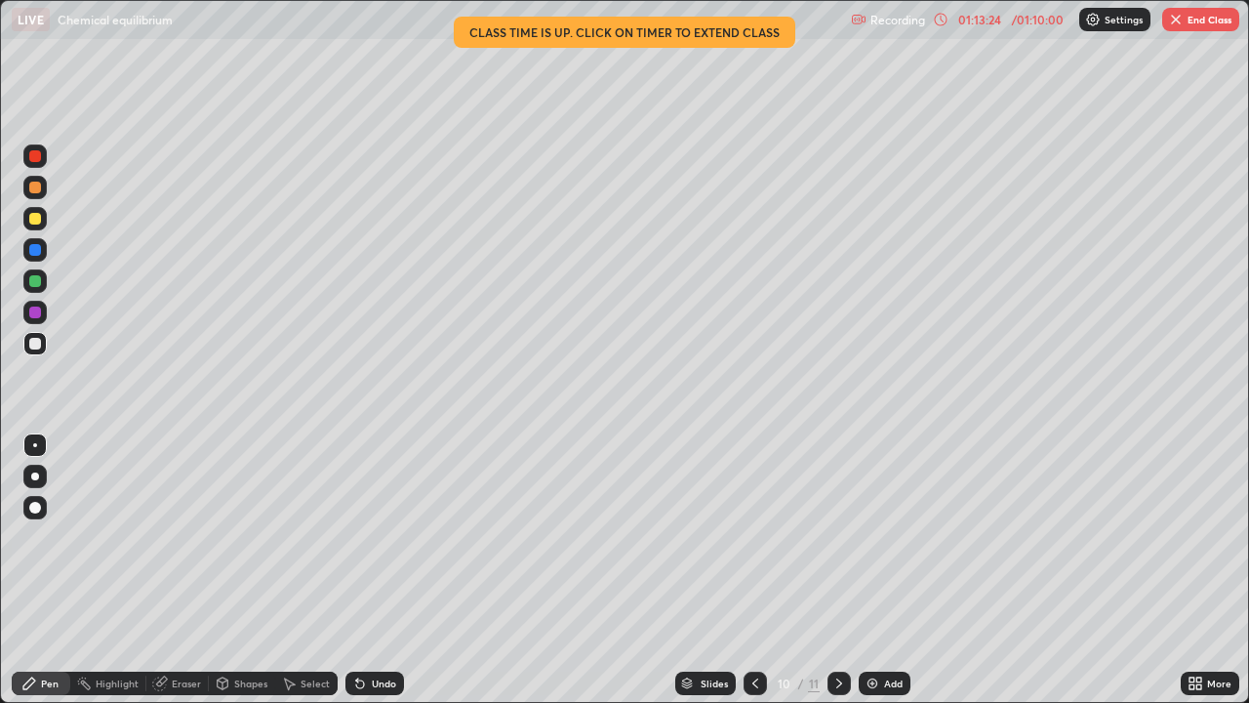
click at [837, 570] on icon at bounding box center [840, 683] width 16 height 16
click at [299, 570] on div "Select" at bounding box center [306, 683] width 62 height 23
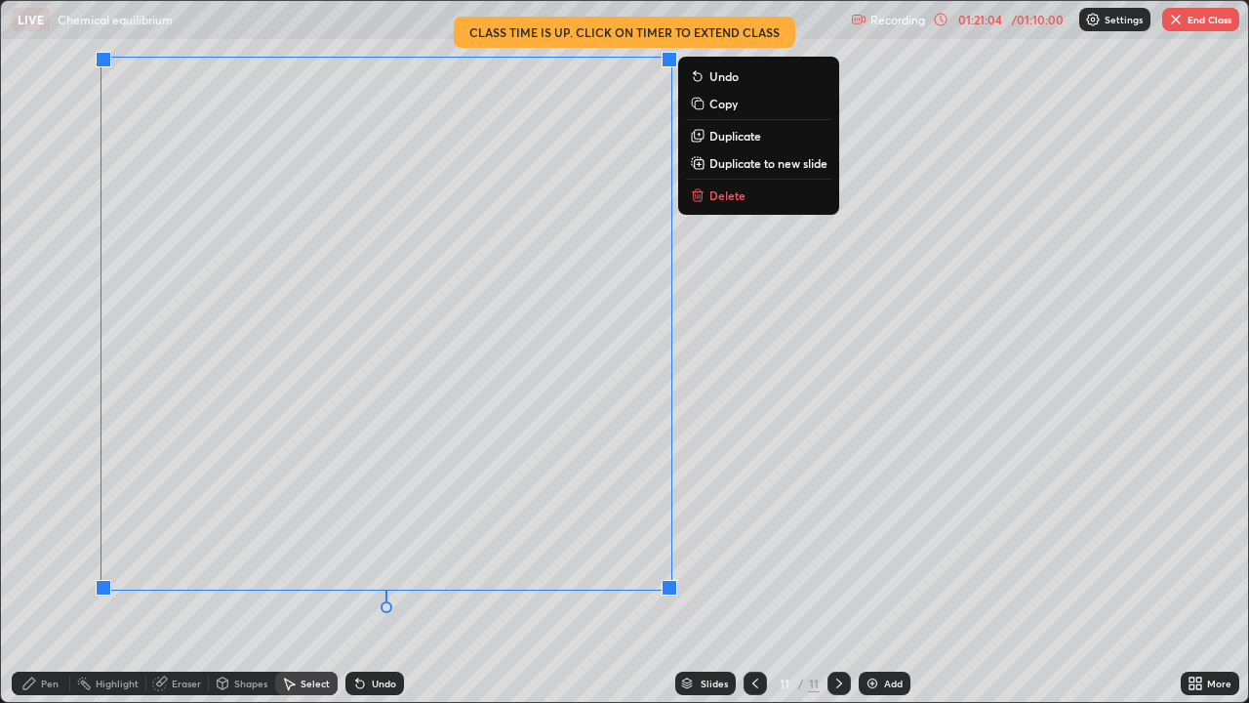
click at [720, 193] on p "Delete" at bounding box center [728, 195] width 36 height 16
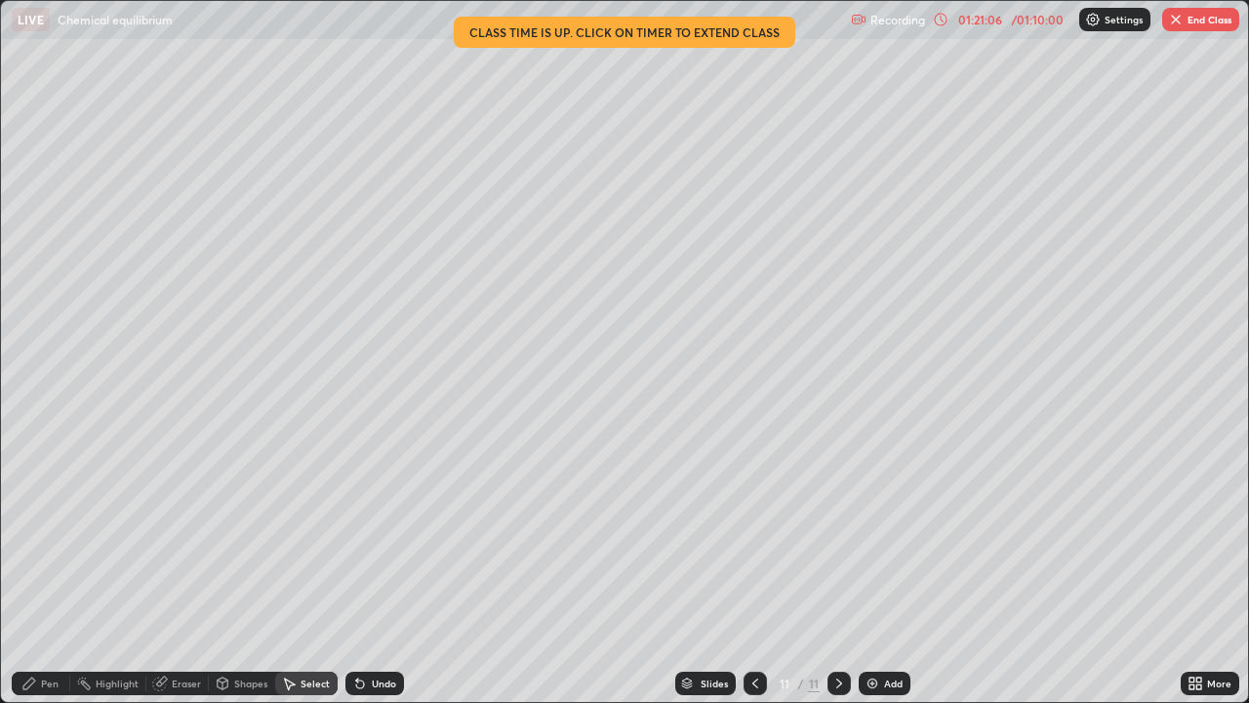
click at [45, 570] on div "Pen" at bounding box center [50, 683] width 18 height 10
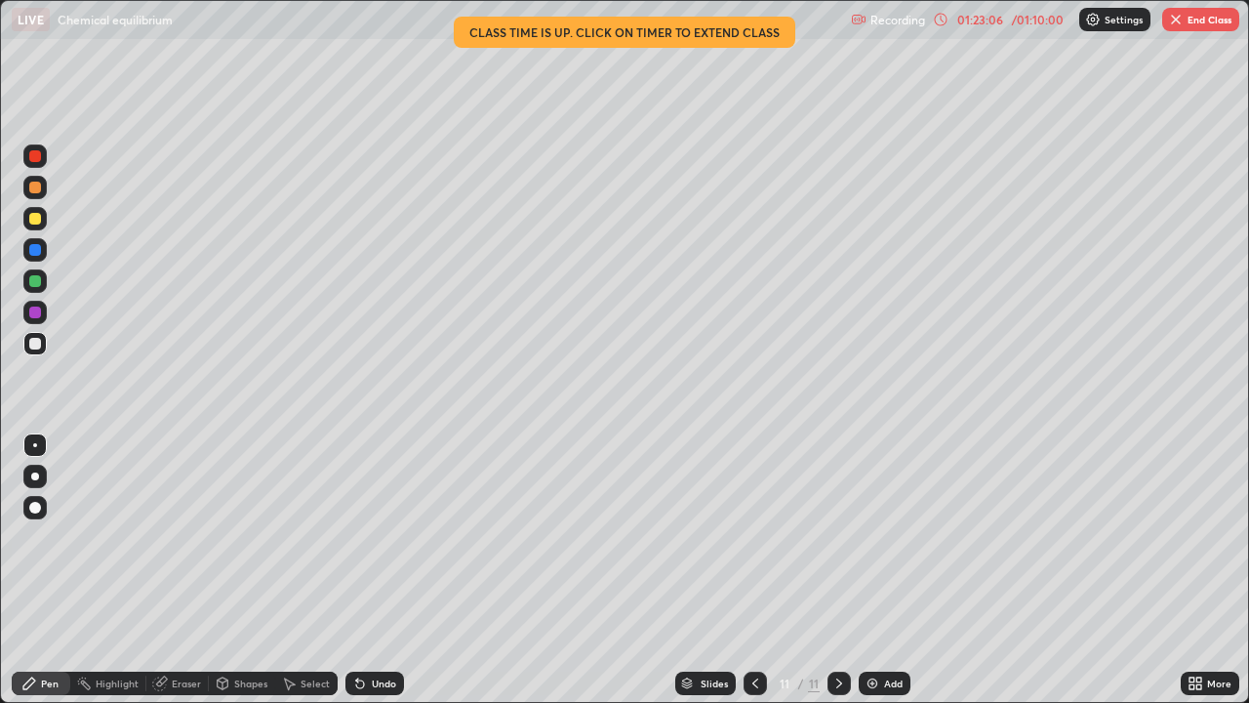
click at [354, 570] on icon at bounding box center [360, 683] width 16 height 16
click at [32, 283] on div at bounding box center [35, 281] width 12 height 12
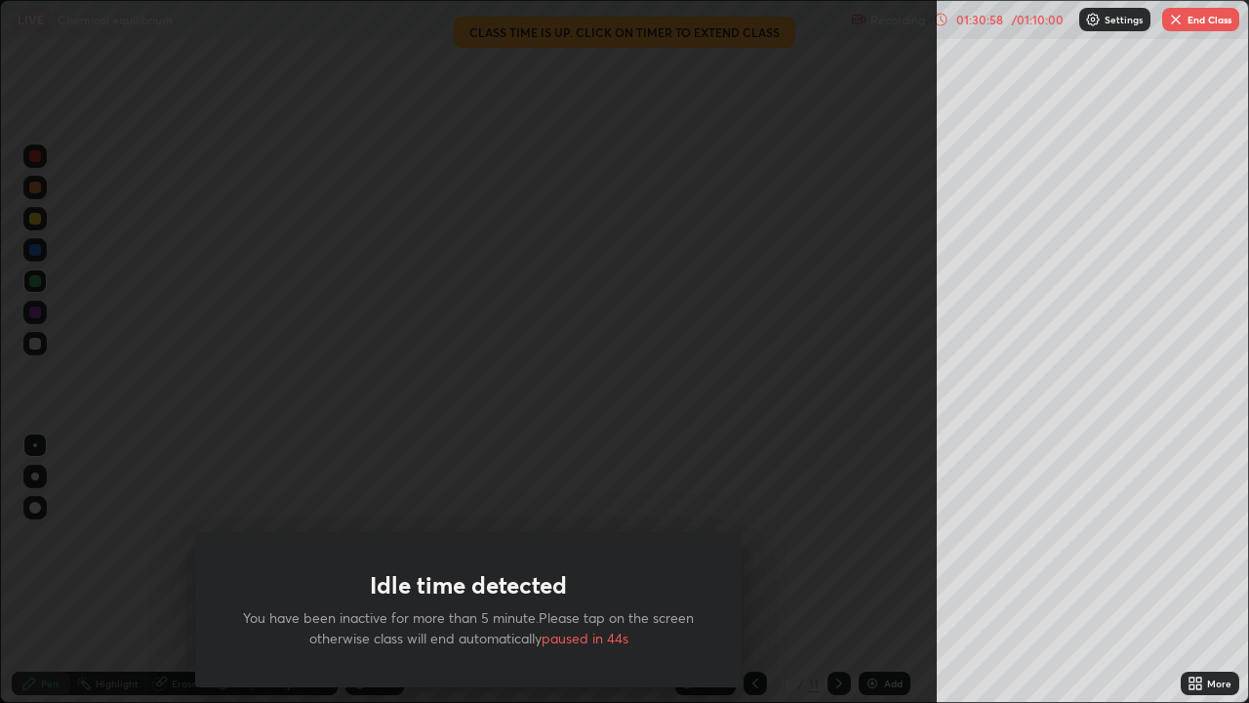
click at [1206, 18] on button "End Class" at bounding box center [1200, 19] width 77 height 23
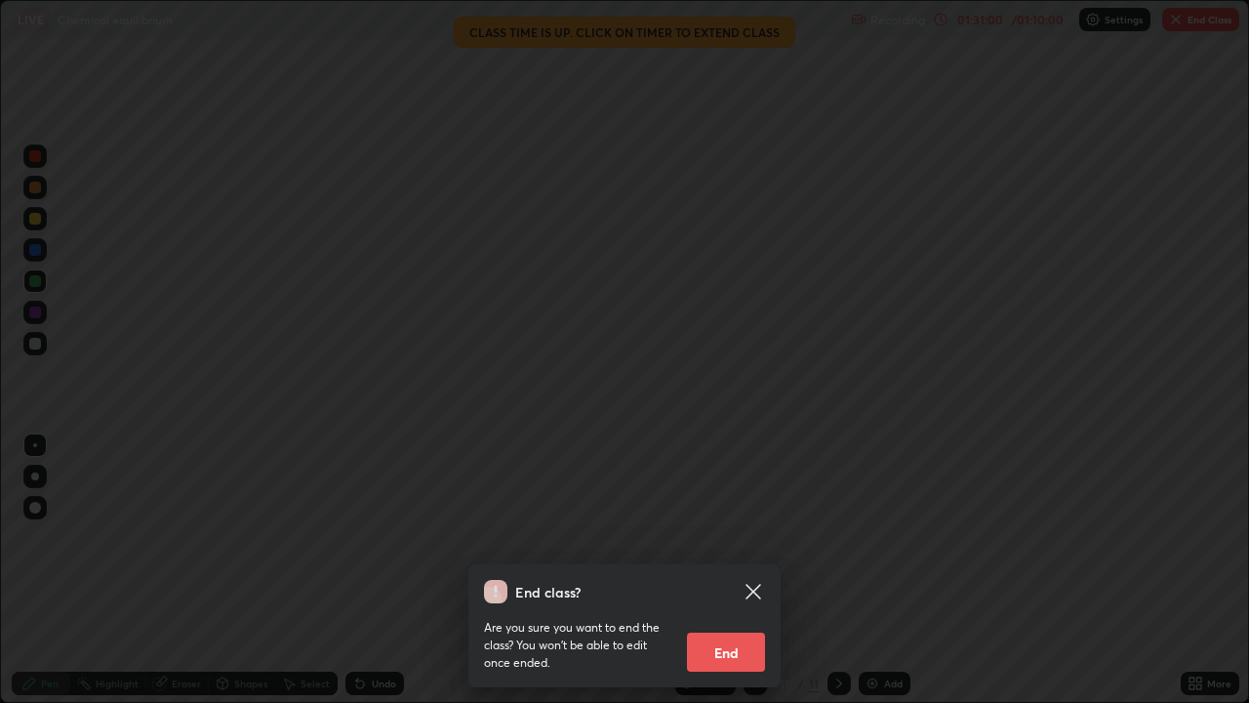
click at [737, 642] on button "End" at bounding box center [726, 651] width 78 height 39
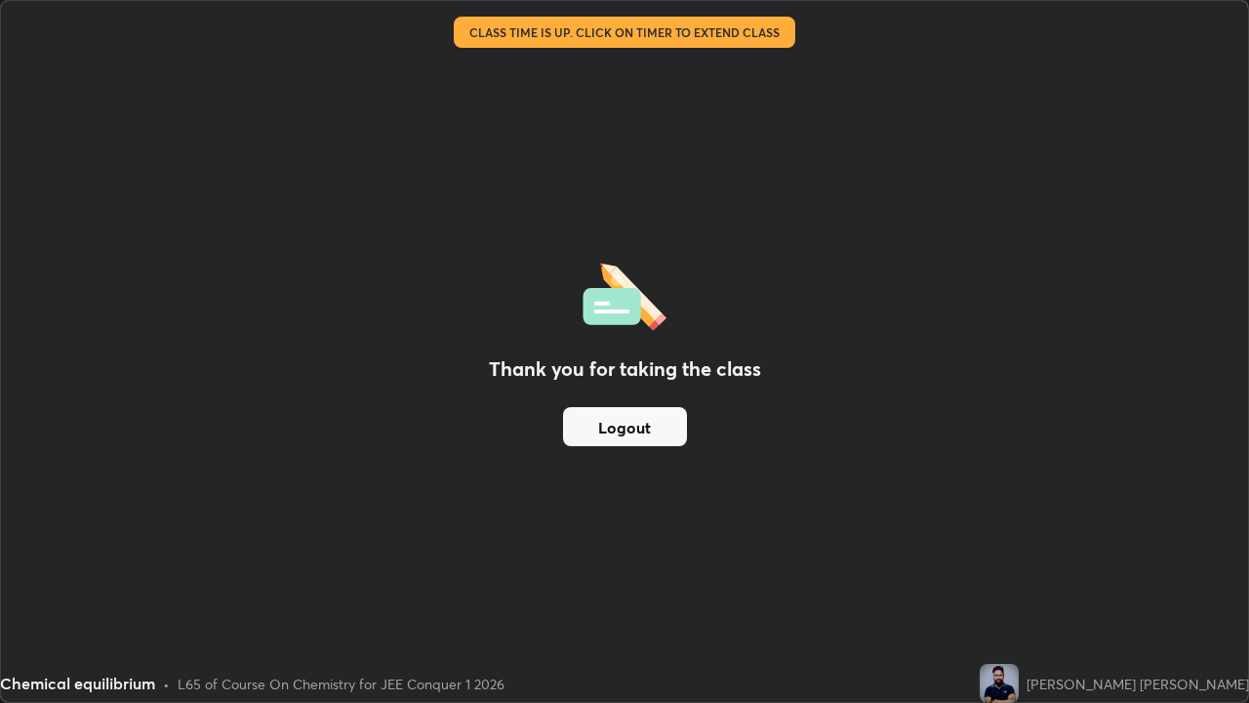
click at [653, 430] on button "Logout" at bounding box center [625, 426] width 124 height 39
